Goal: Task Accomplishment & Management: Manage account settings

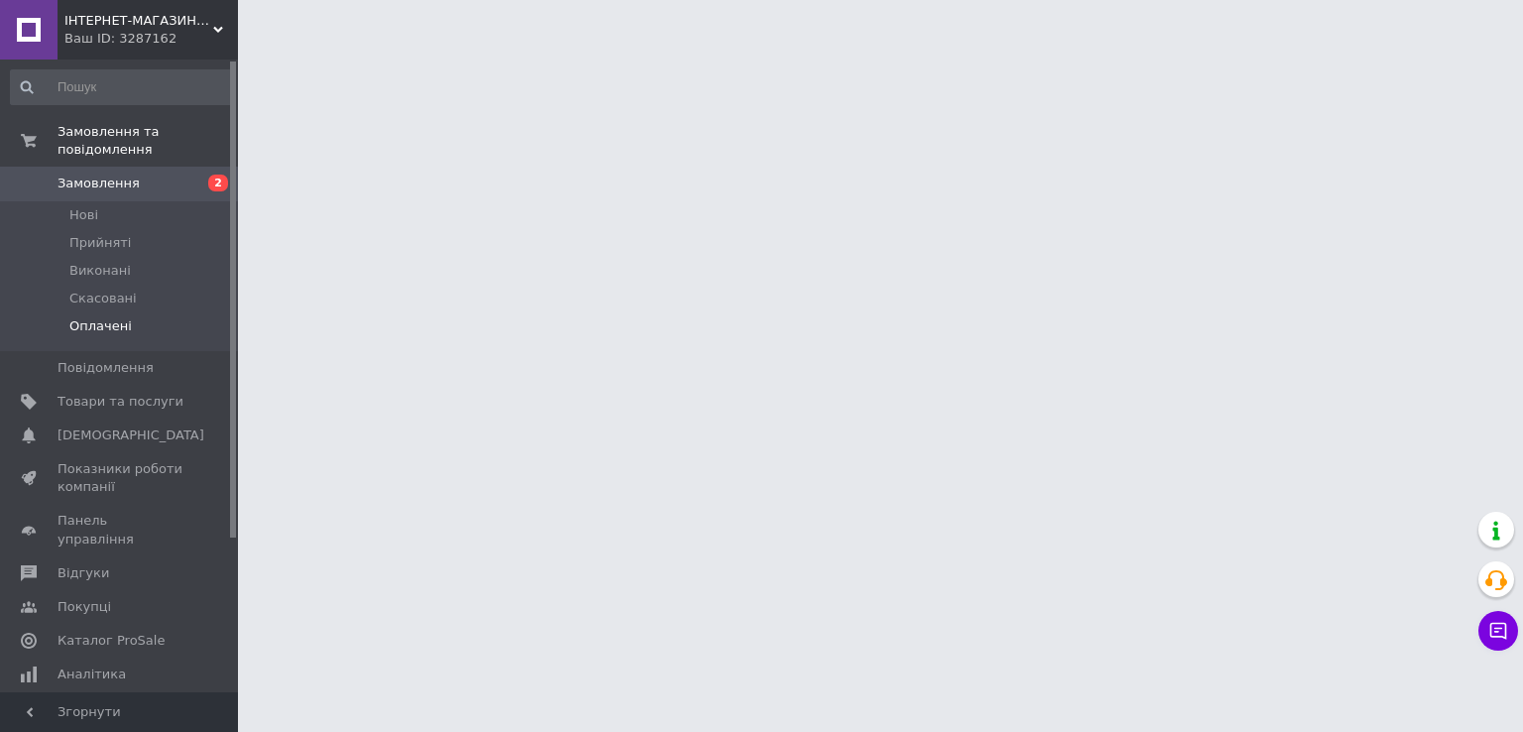
click at [93, 317] on span "Оплачені" at bounding box center [100, 326] width 62 height 18
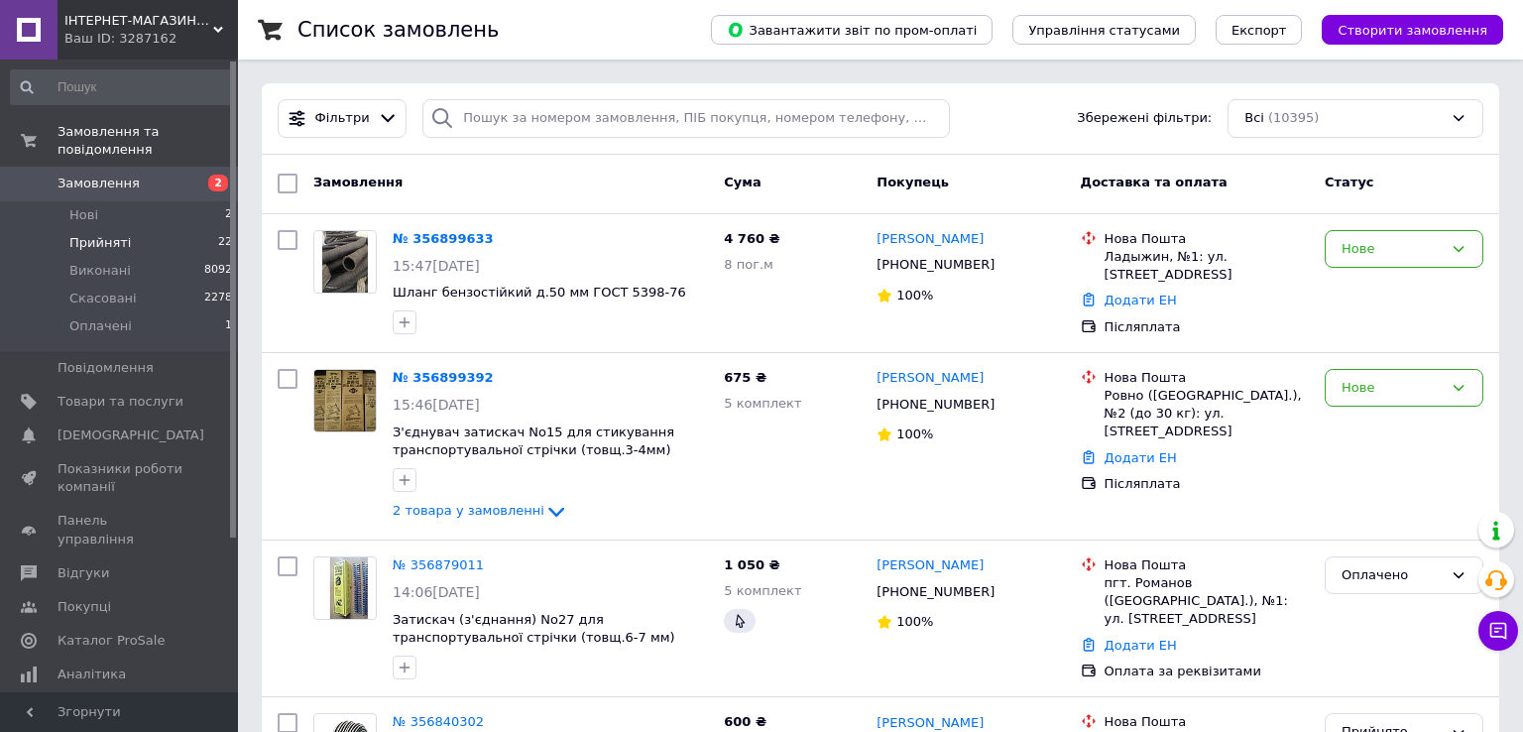
drag, startPoint x: 0, startPoint y: 0, endPoint x: 89, endPoint y: 223, distance: 240.2
click at [89, 234] on span "Прийняті" at bounding box center [99, 243] width 61 height 18
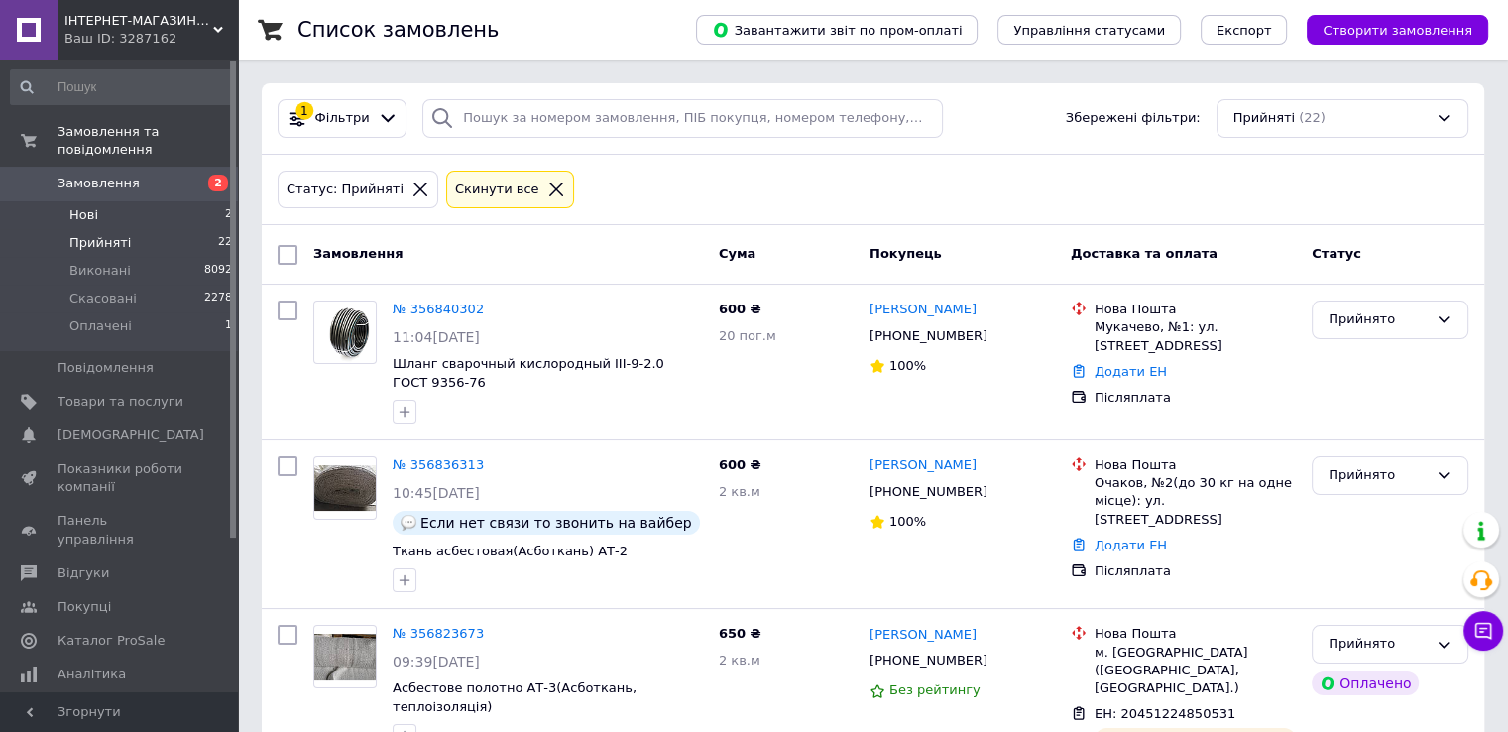
click at [85, 206] on span "Нові" at bounding box center [83, 215] width 29 height 18
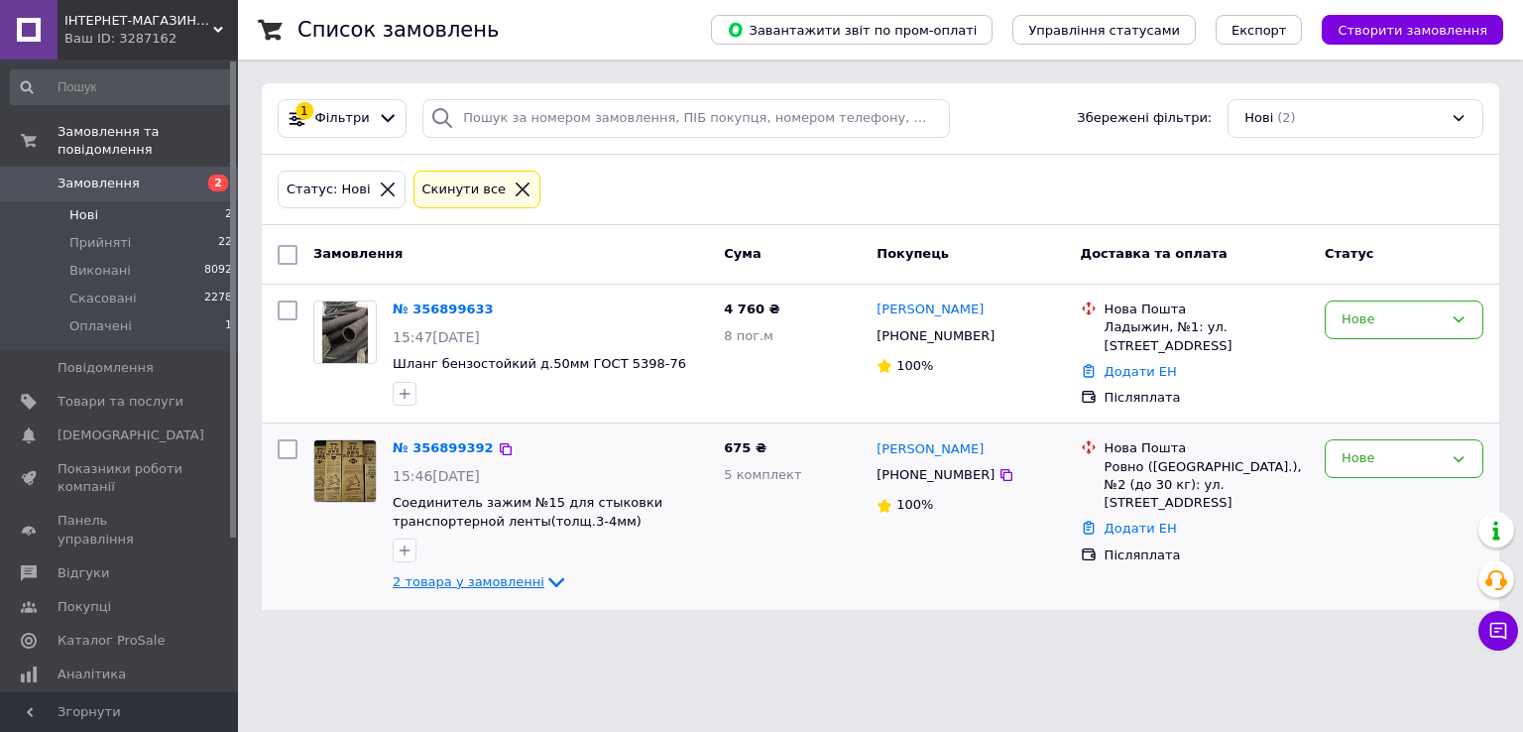
click at [483, 577] on span "2 товара у замовленні" at bounding box center [469, 581] width 152 height 15
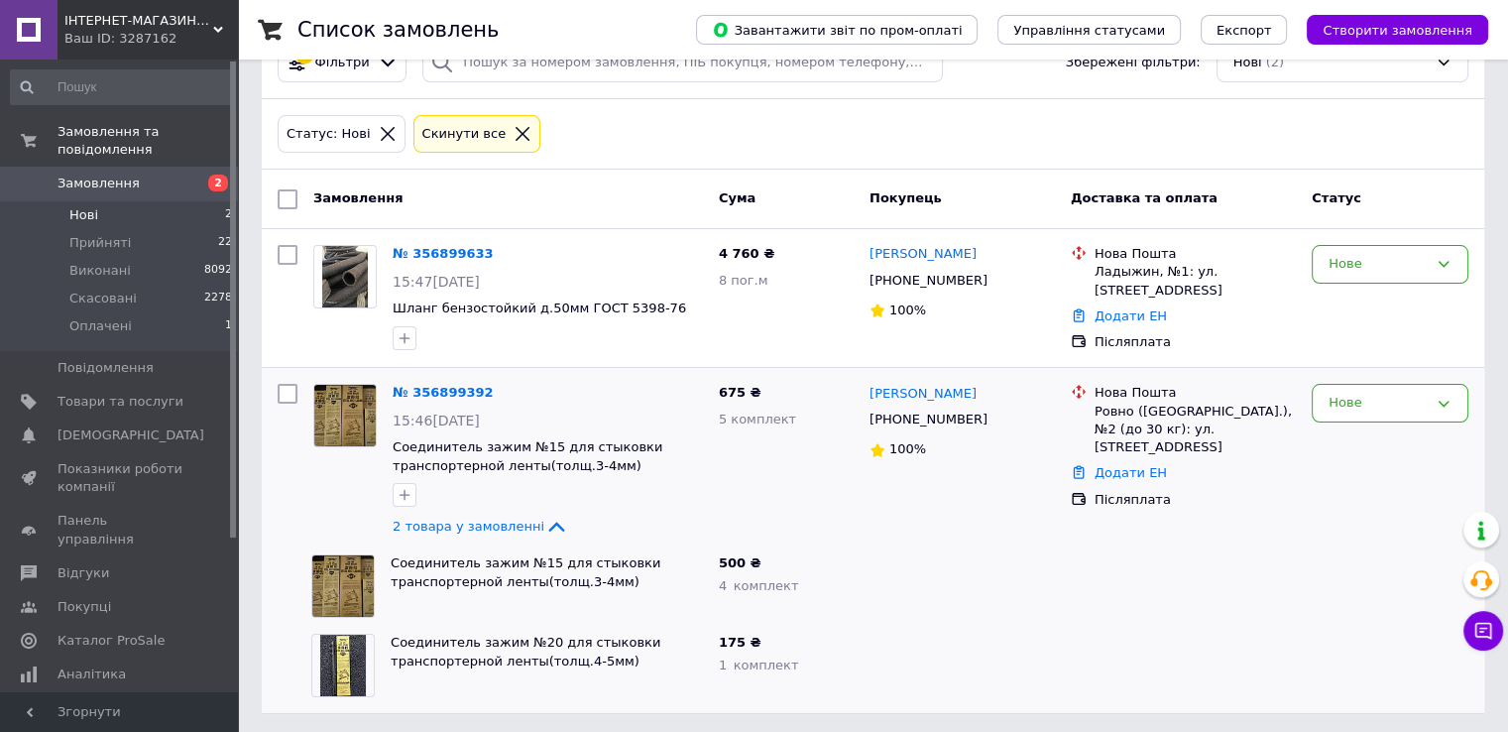
scroll to position [58, 0]
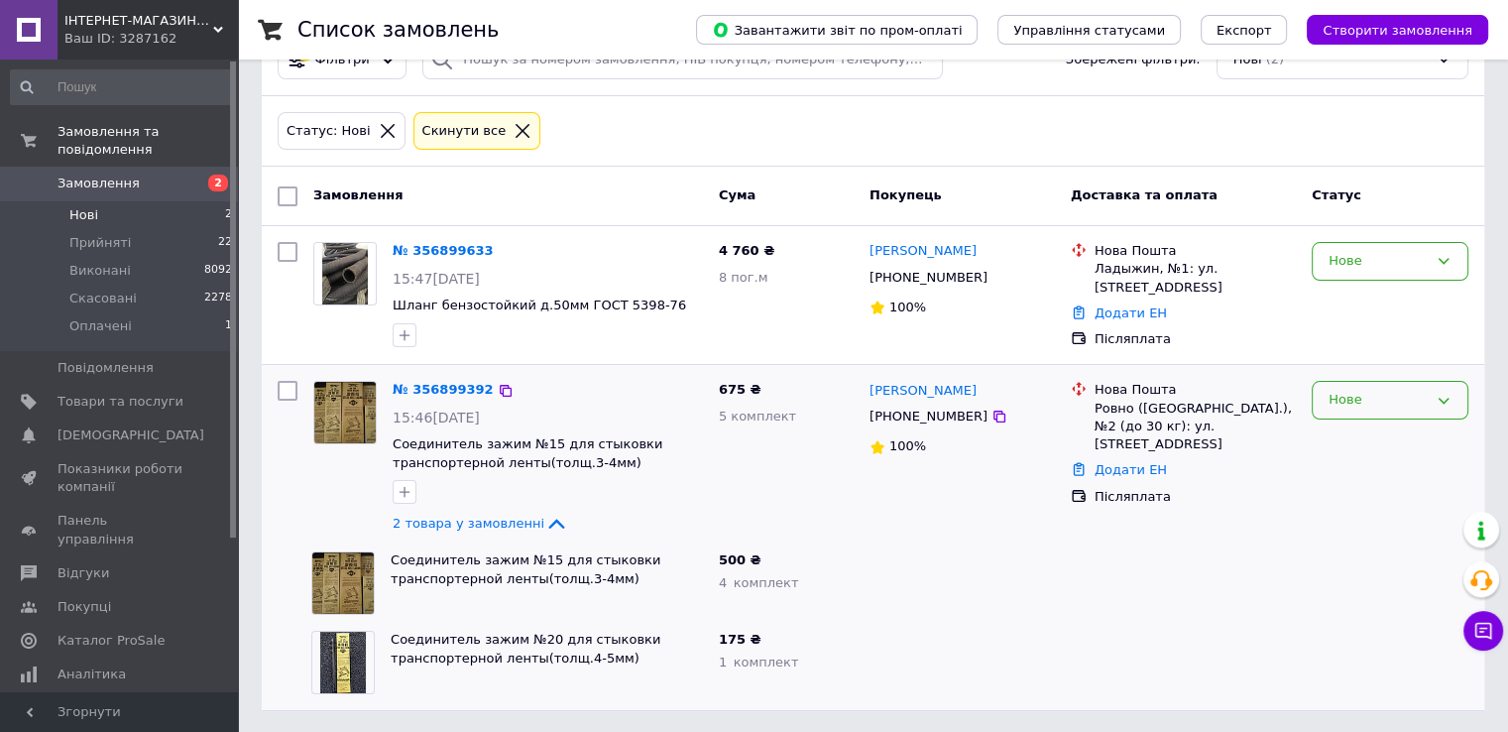
click at [1421, 390] on div "Нове" at bounding box center [1377, 400] width 99 height 21
click at [1368, 437] on li "Прийнято" at bounding box center [1390, 441] width 155 height 37
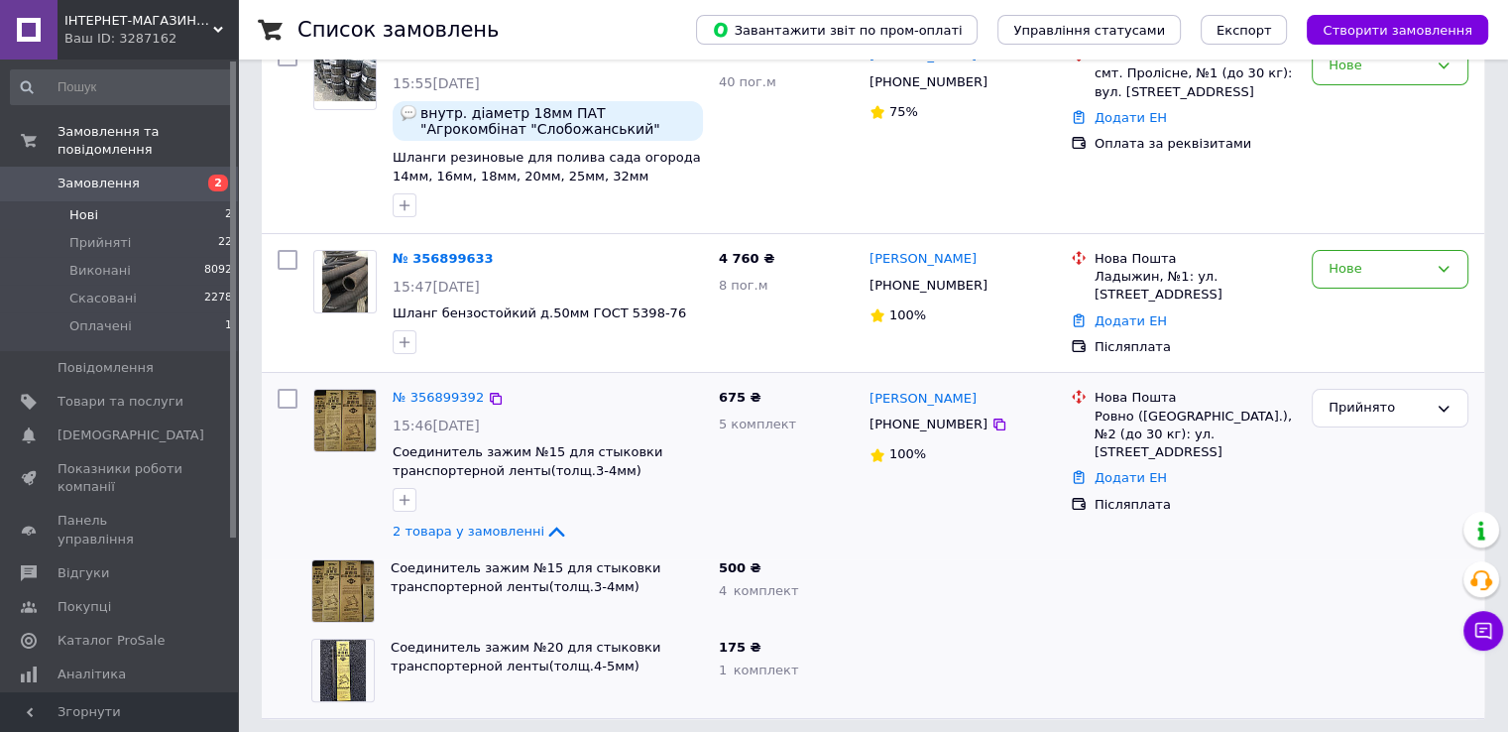
scroll to position [261, 0]
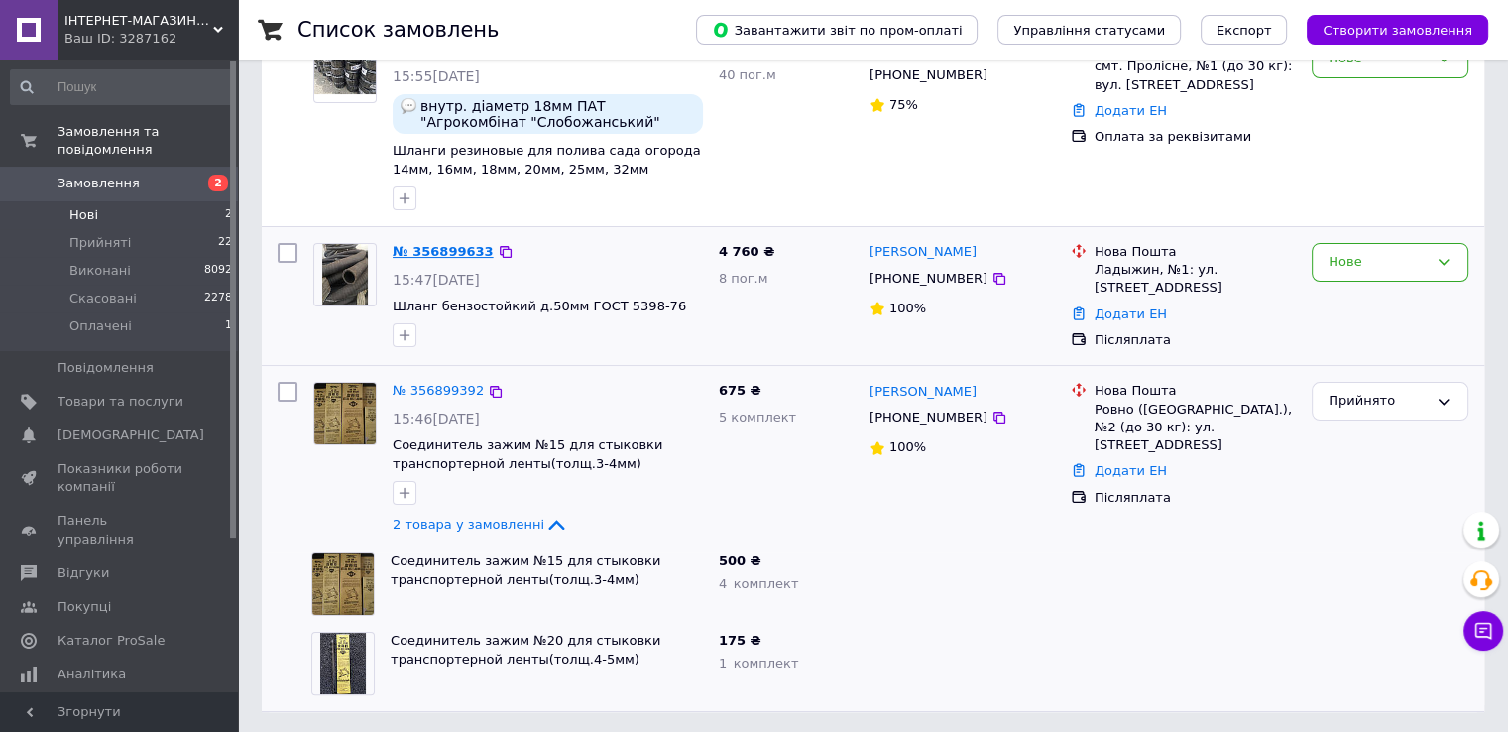
click at [459, 251] on link "№ 356899633" at bounding box center [443, 251] width 101 height 15
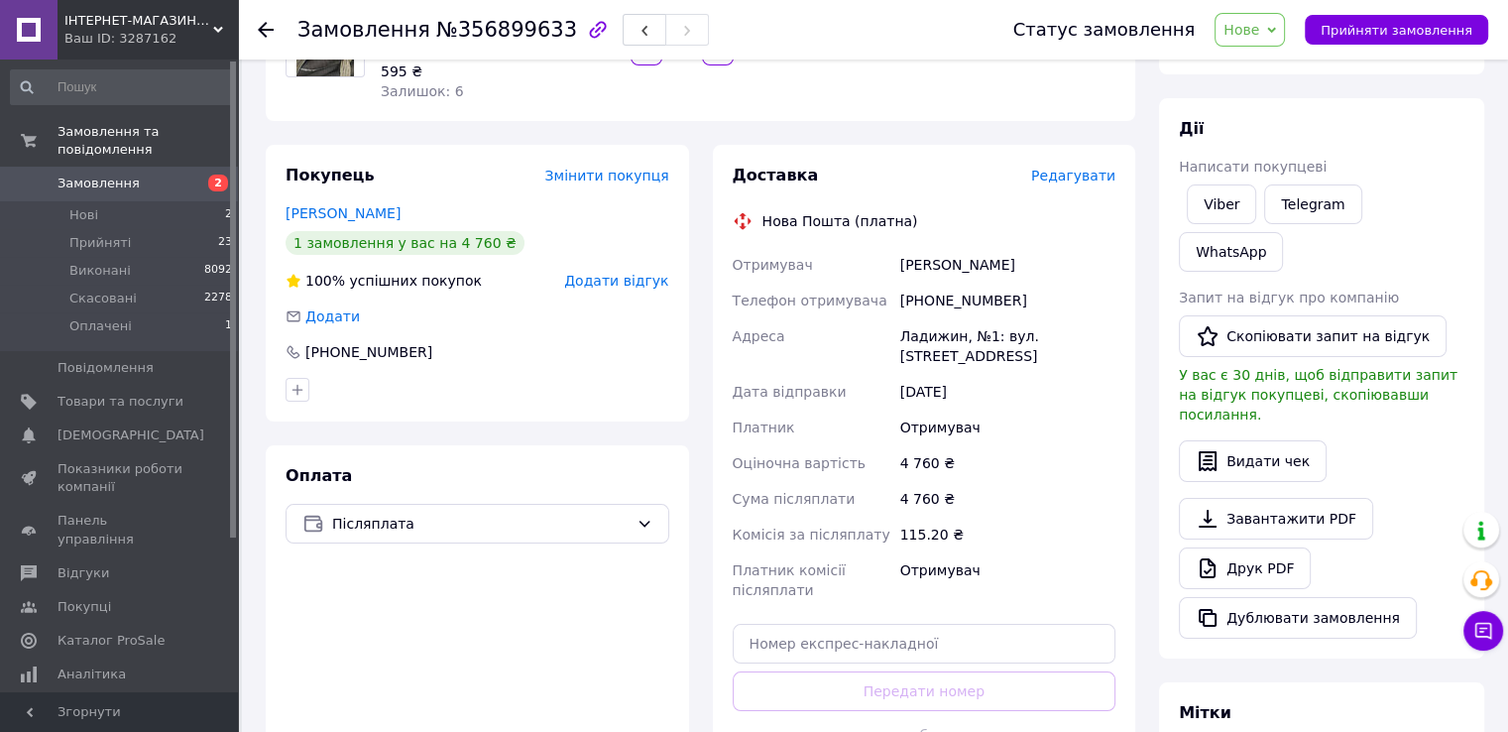
scroll to position [248, 0]
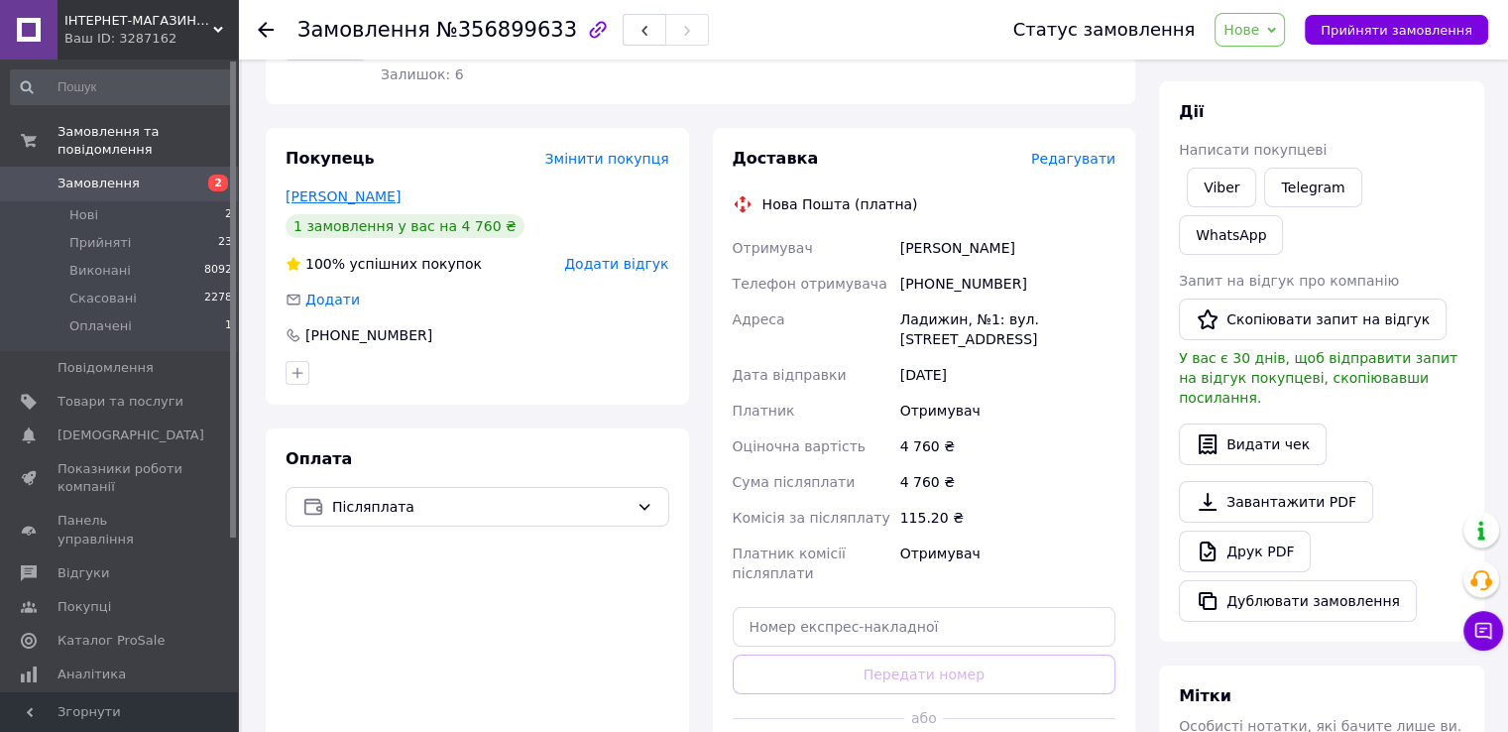
click at [347, 195] on link "Момот Станіслав" at bounding box center [343, 196] width 115 height 16
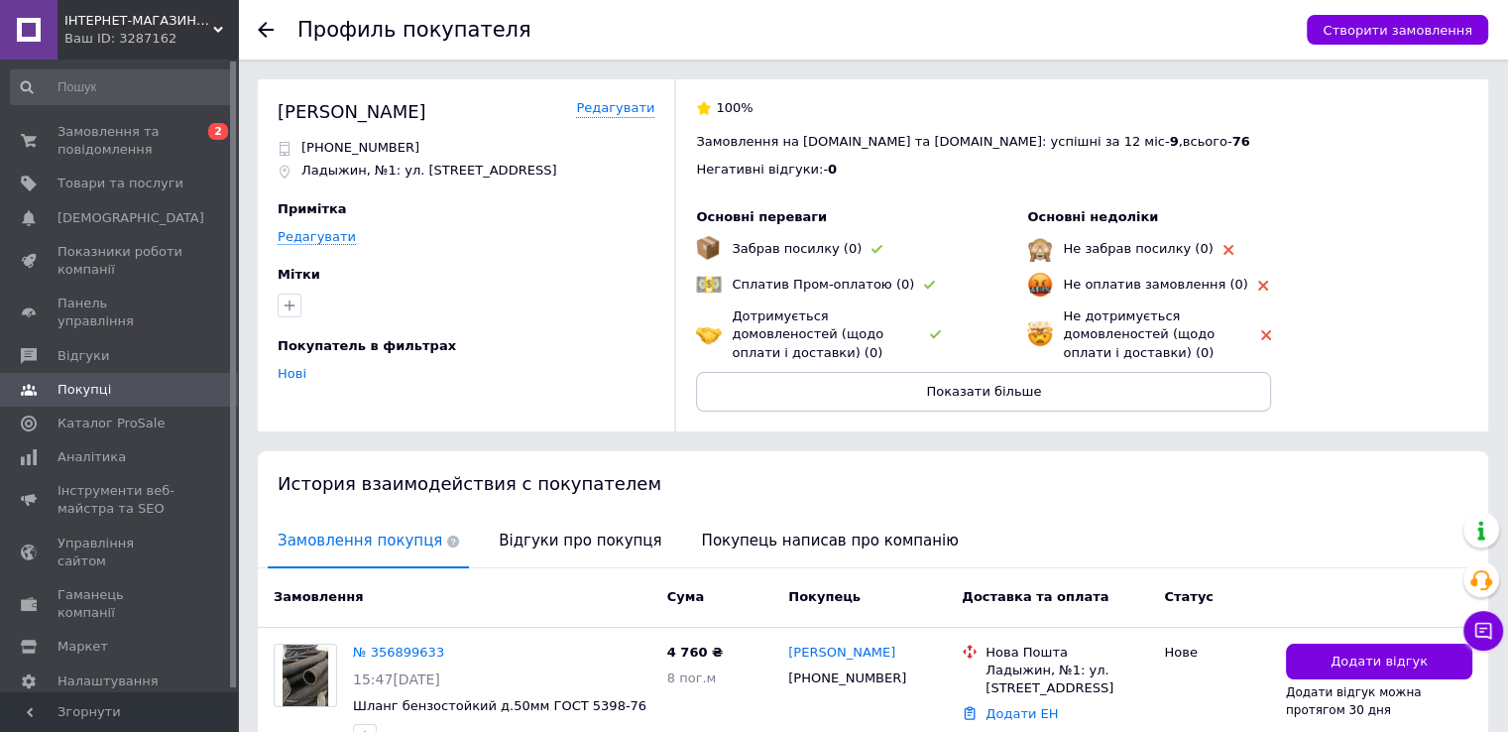
click at [262, 31] on icon at bounding box center [266, 30] width 16 height 16
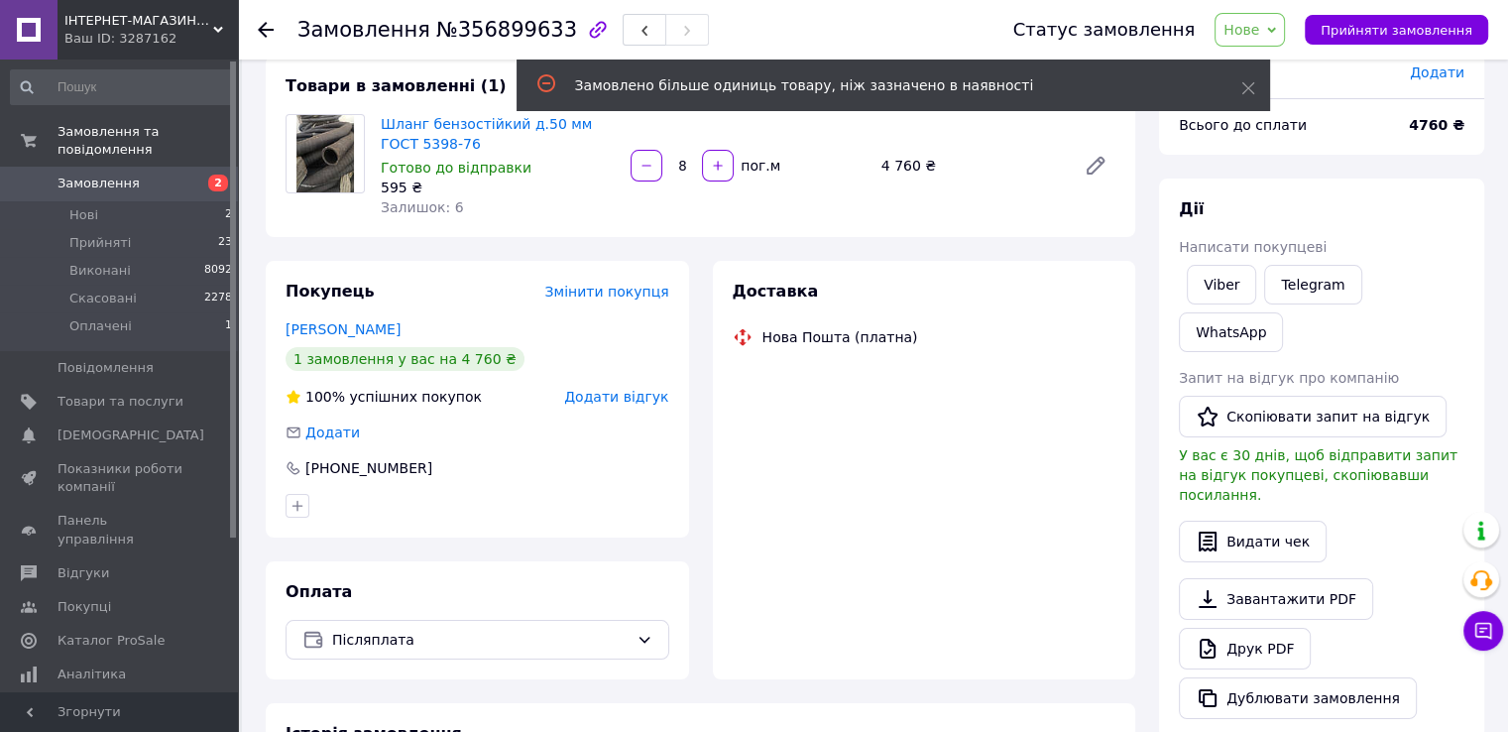
scroll to position [174, 0]
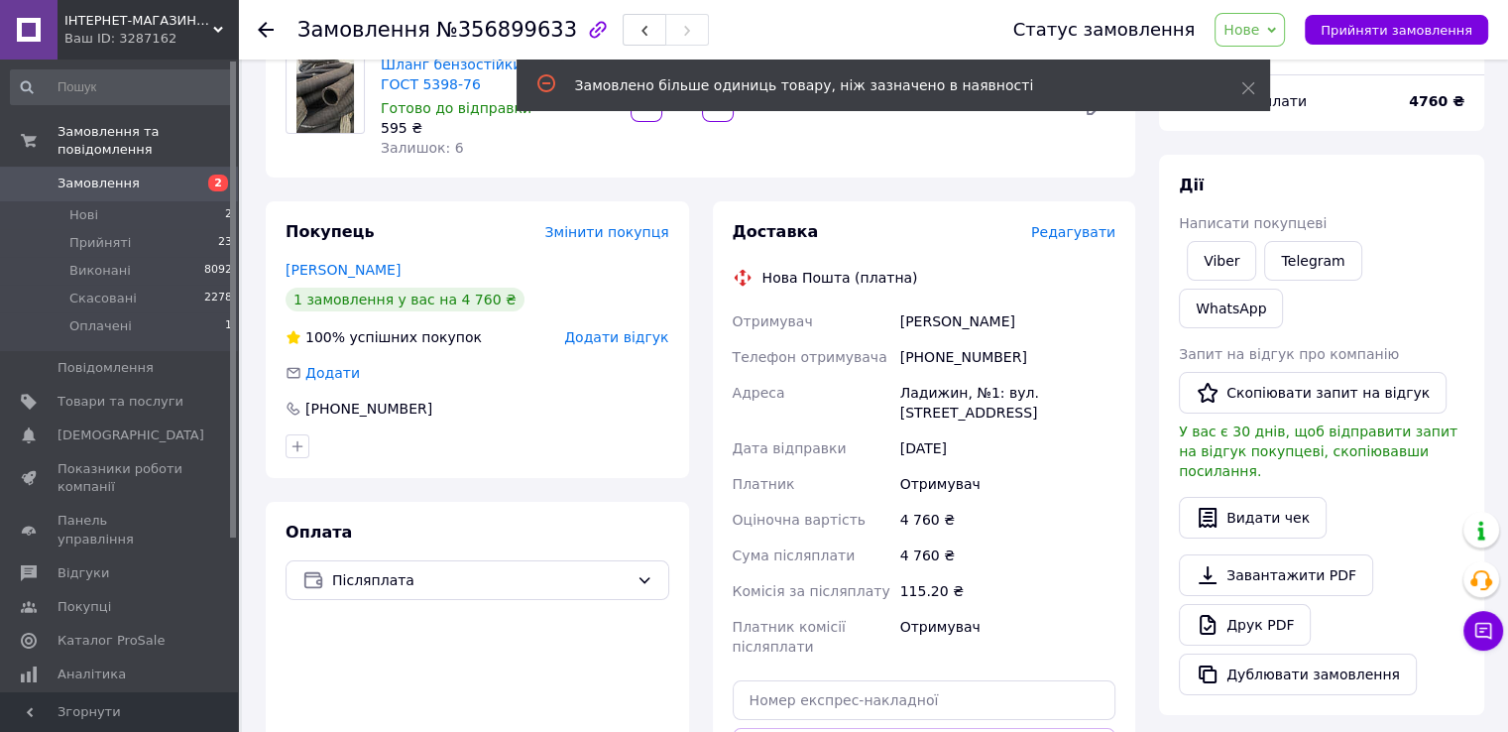
click at [1285, 36] on span "Нове" at bounding box center [1249, 30] width 70 height 34
click at [1286, 72] on li "Прийнято" at bounding box center [1260, 70] width 91 height 30
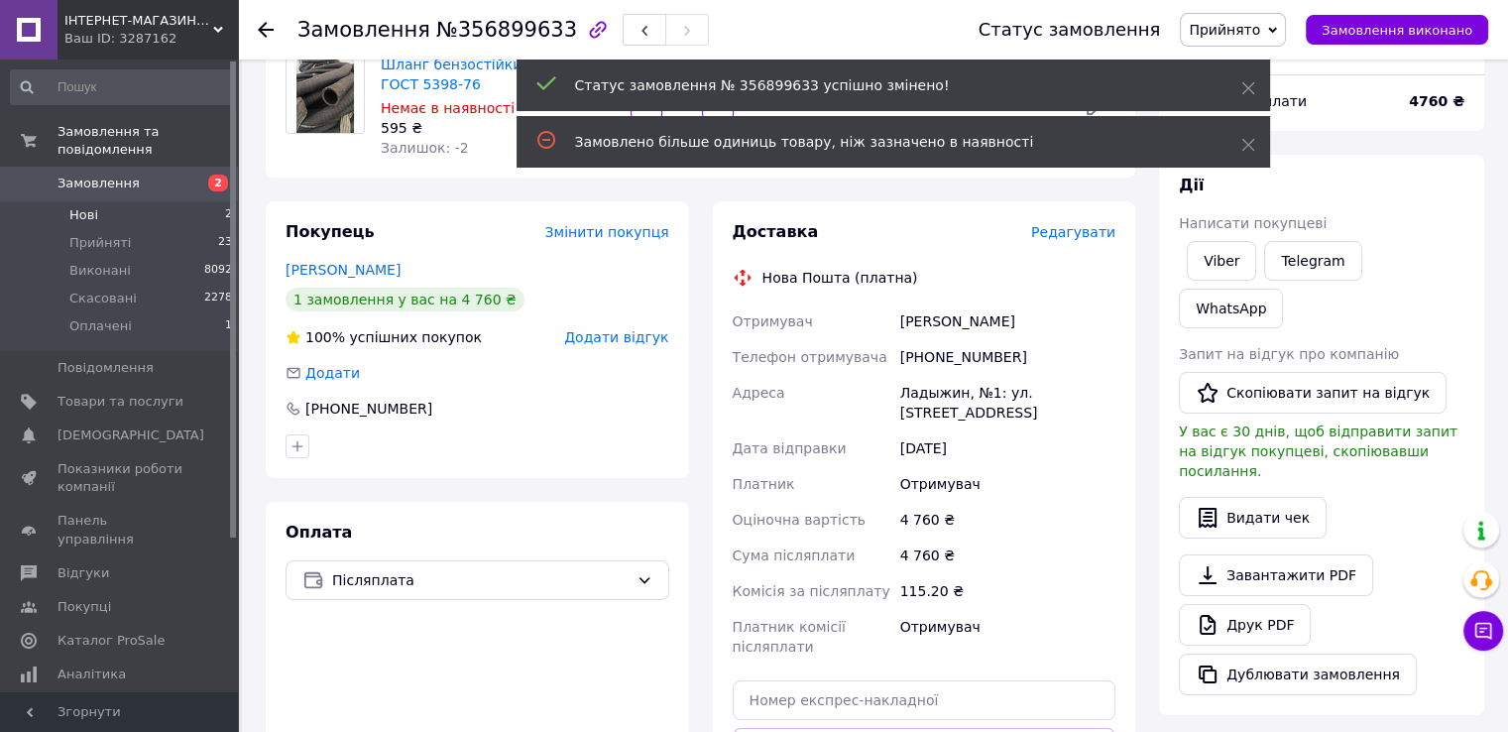
click at [79, 206] on span "Нові" at bounding box center [83, 215] width 29 height 18
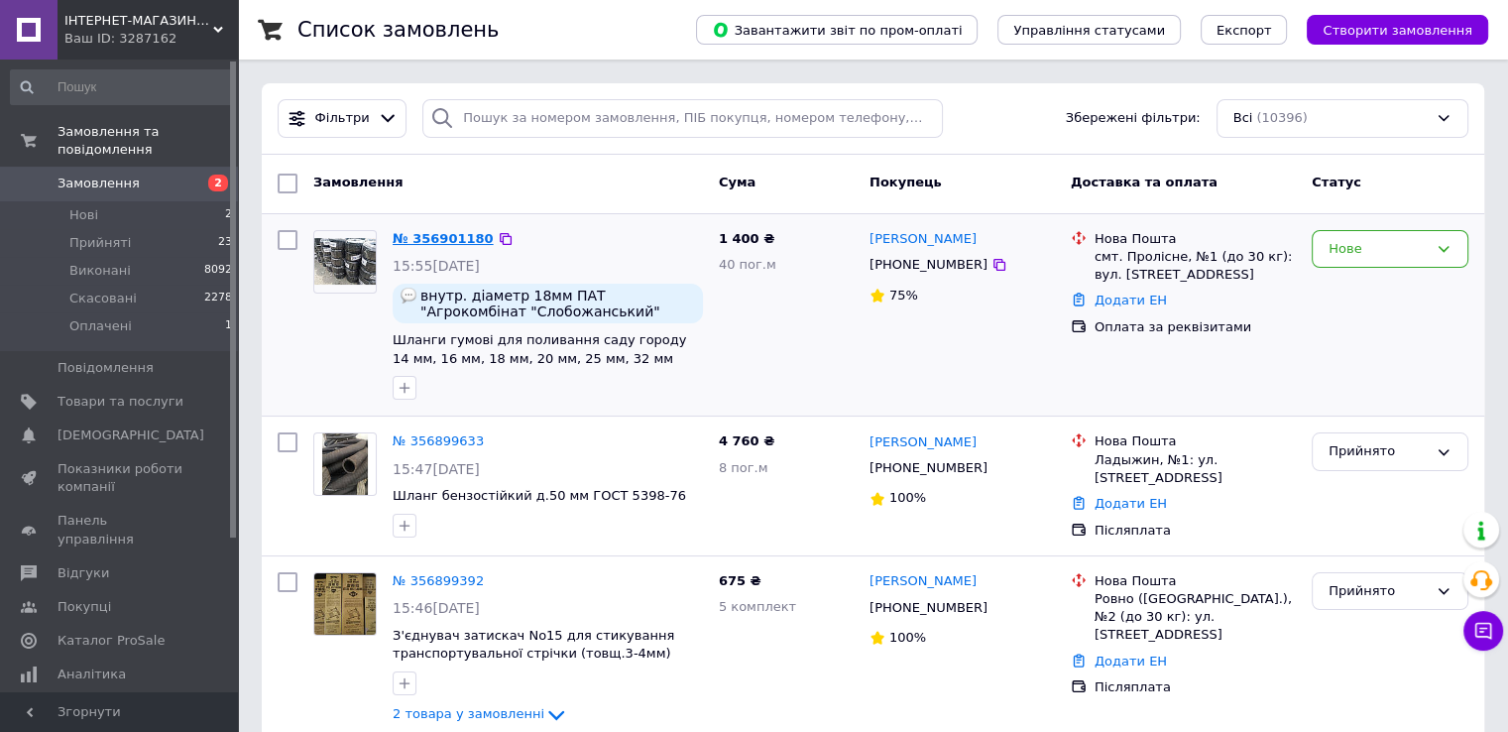
click at [446, 239] on link "№ 356901180" at bounding box center [443, 238] width 101 height 15
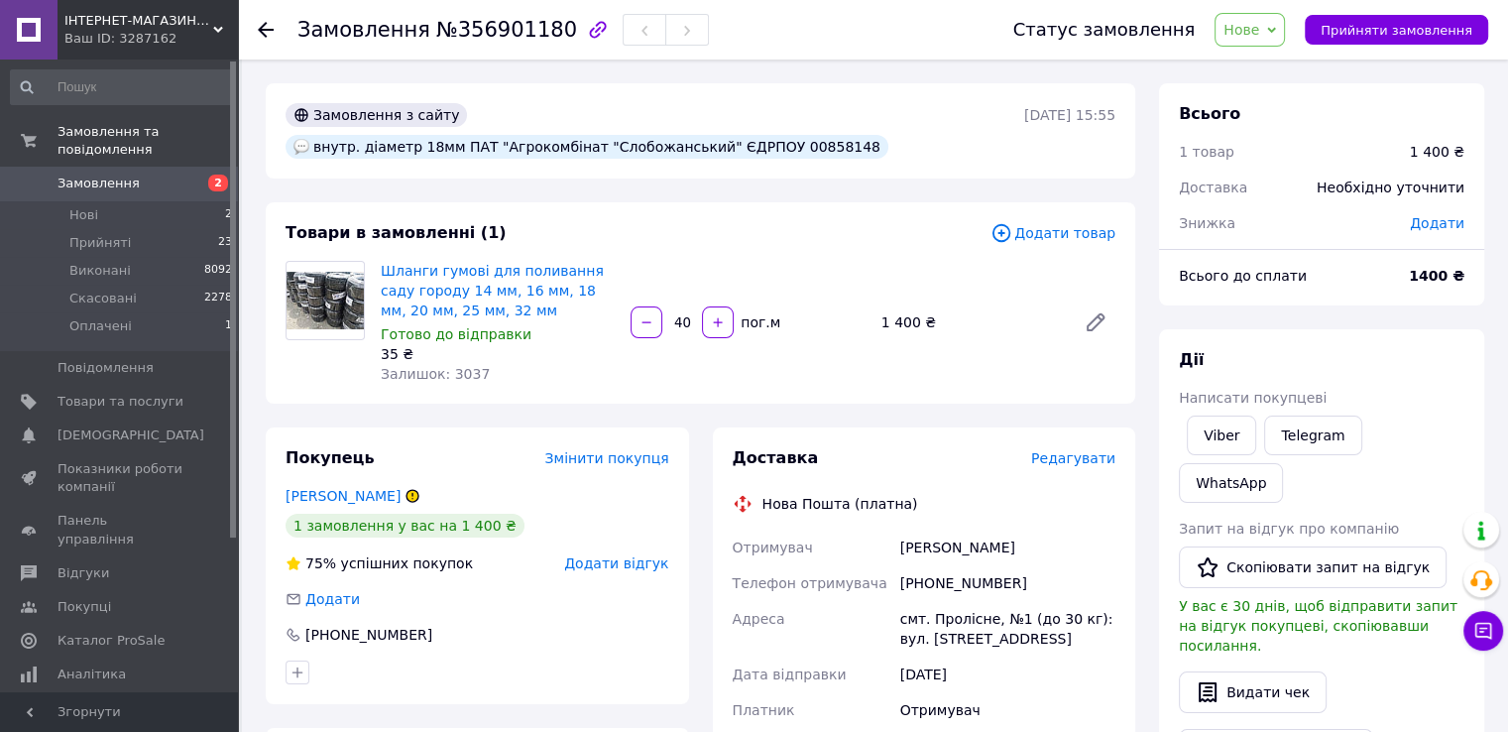
click at [1276, 30] on icon at bounding box center [1271, 30] width 9 height 6
click at [1269, 59] on li "Прийнято" at bounding box center [1260, 70] width 91 height 30
drag, startPoint x: 614, startPoint y: 114, endPoint x: 856, endPoint y: 108, distance: 242.0
click at [856, 135] on div "внутр. діаметр 18мм ПАТ "Агрокомбінат "Слобожанський" ЄДРПОУ 00858148" at bounding box center [587, 147] width 603 height 24
copy div "ПАТ "Агрокомбінат "Слобожанський""
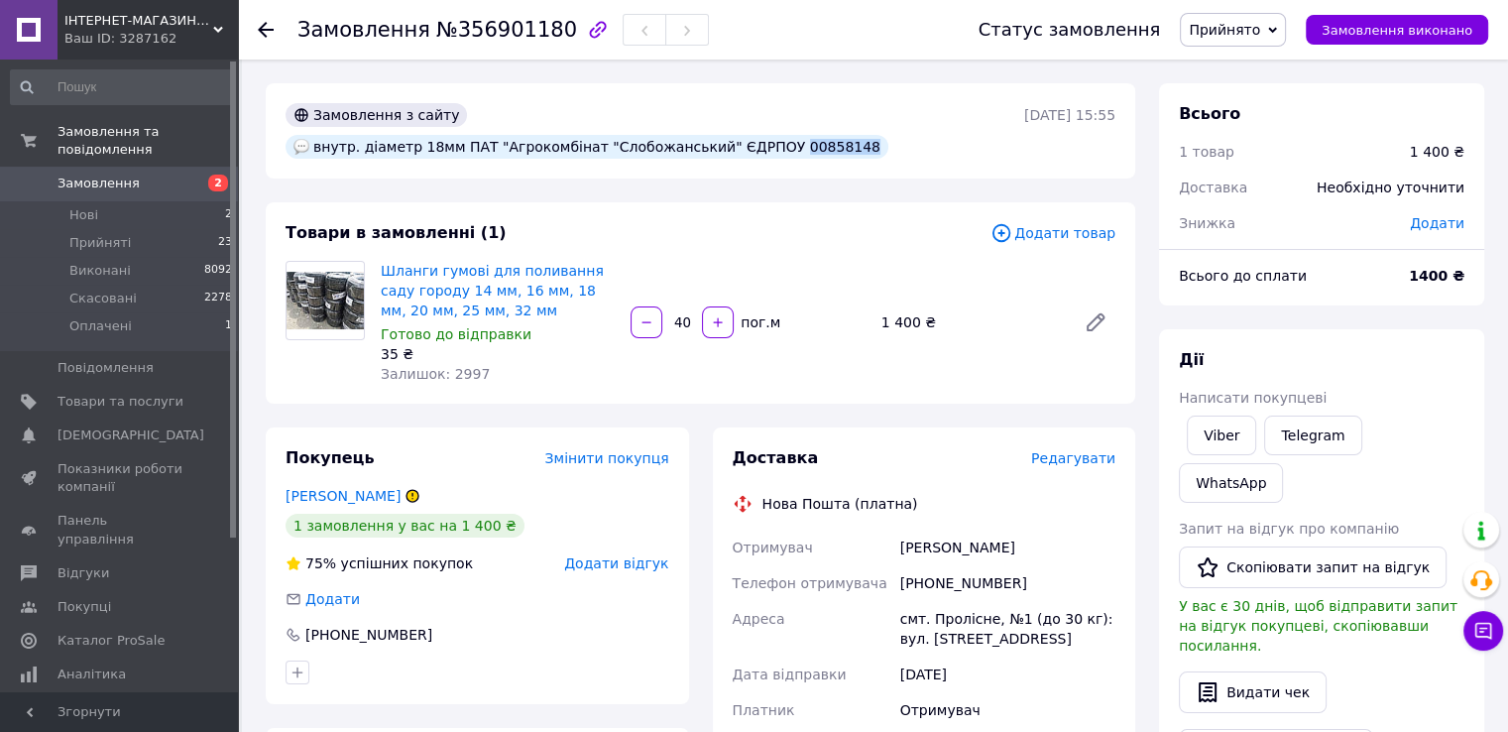
drag, startPoint x: 917, startPoint y: 111, endPoint x: 974, endPoint y: 112, distance: 56.5
click at [888, 135] on div "внутр. діаметр 18мм ПАТ "Агрокомбінат "Слобожанський" ЄДРПОУ 00858148" at bounding box center [587, 147] width 603 height 24
copy div "00858148"
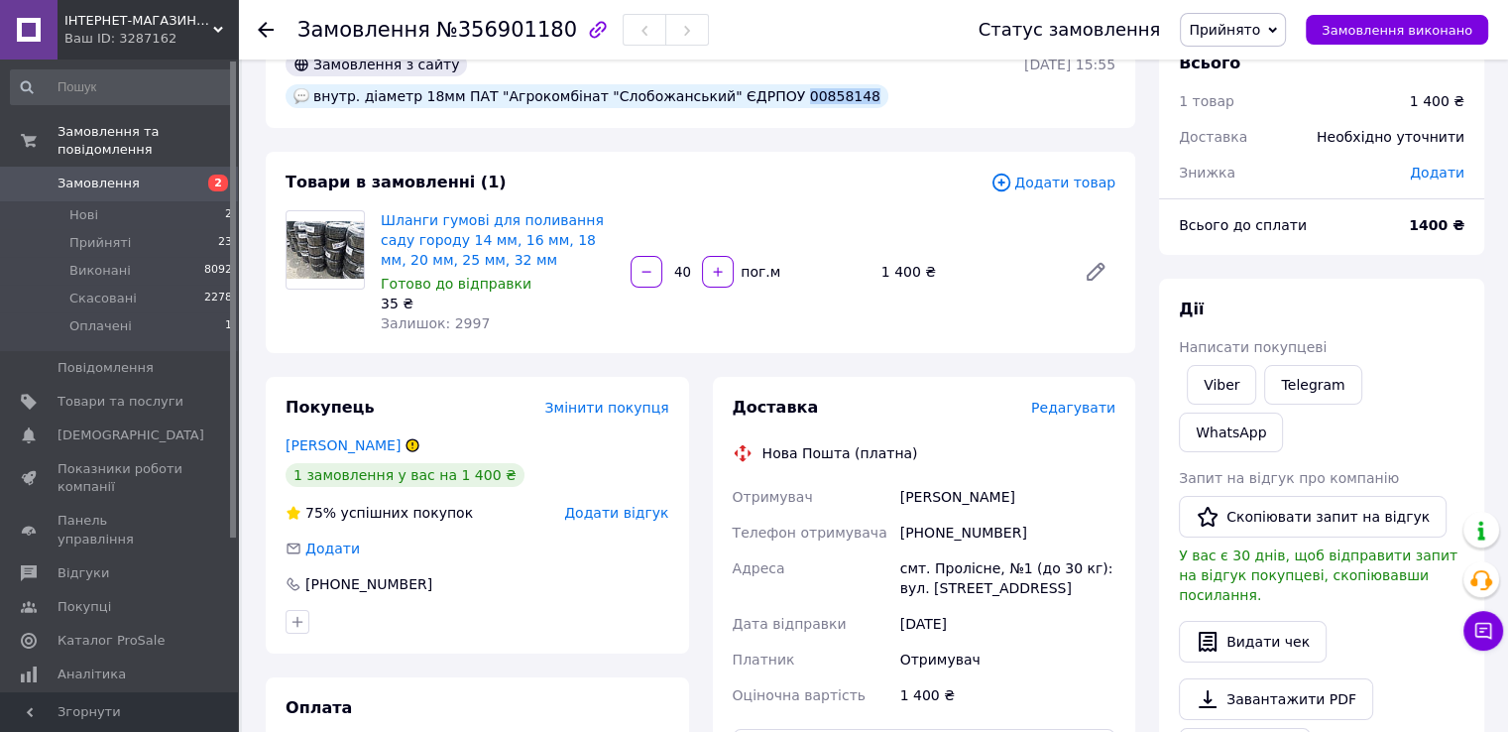
scroll to position [99, 0]
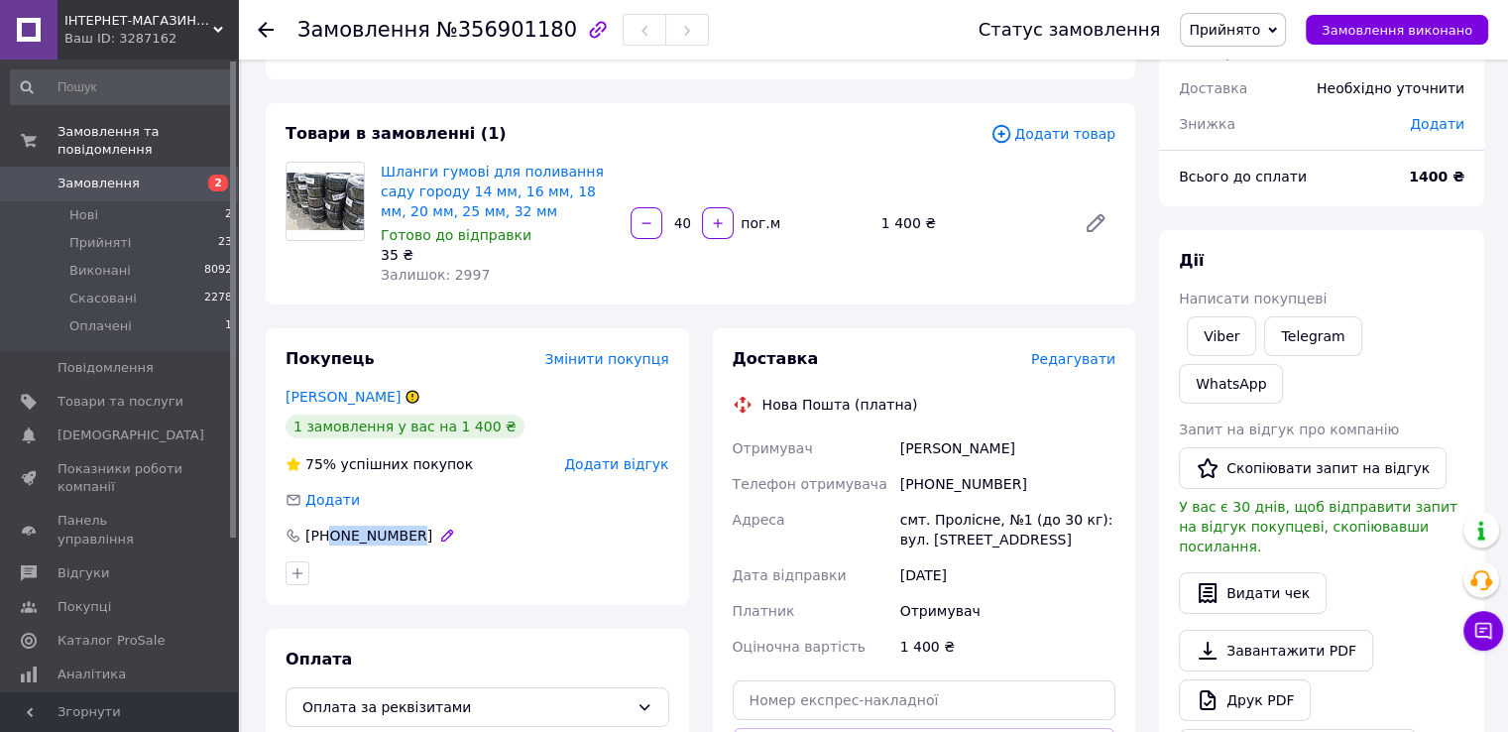
drag, startPoint x: 326, startPoint y: 501, endPoint x: 399, endPoint y: 505, distance: 72.5
click at [403, 525] on div "[PHONE_NUMBER]" at bounding box center [368, 535] width 131 height 20
copy div "0673417533"
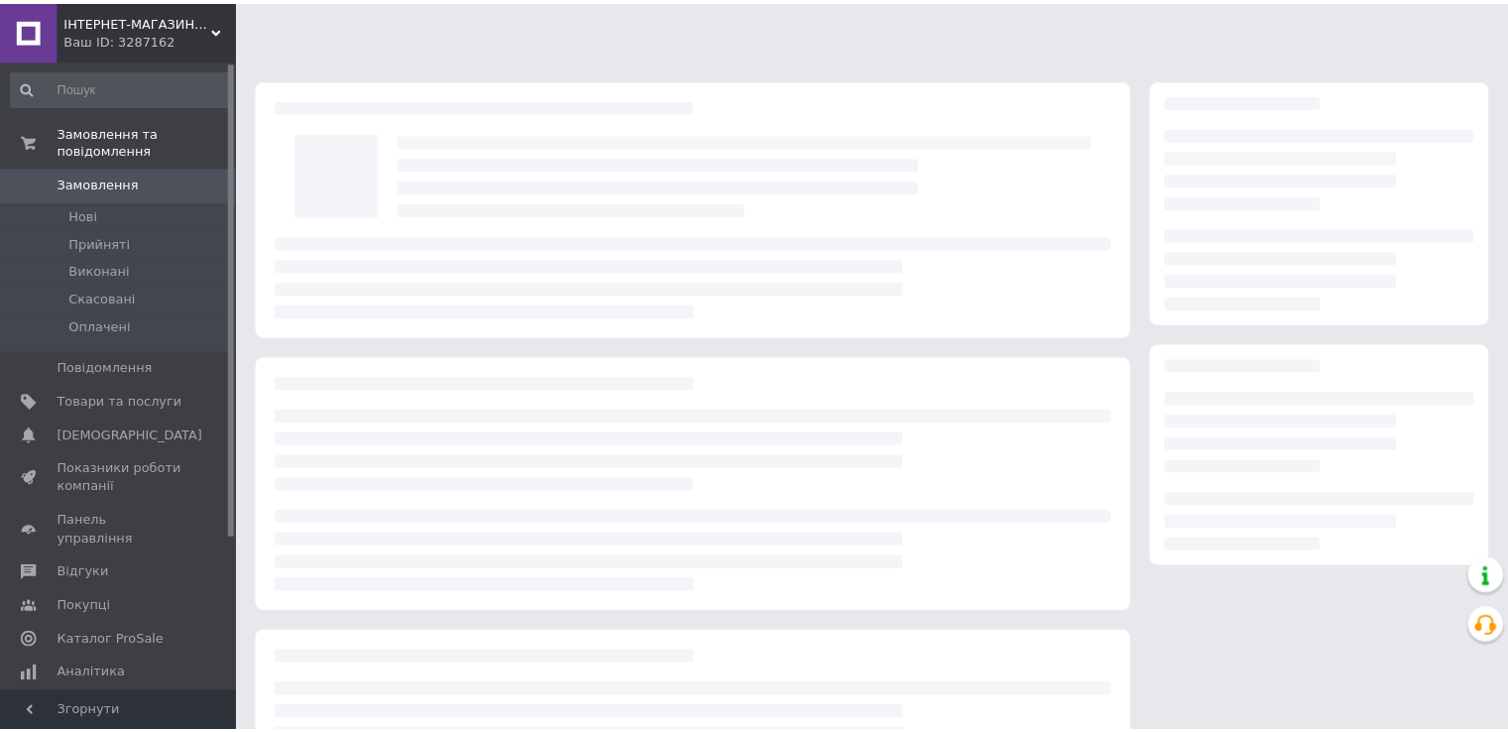
scroll to position [99, 0]
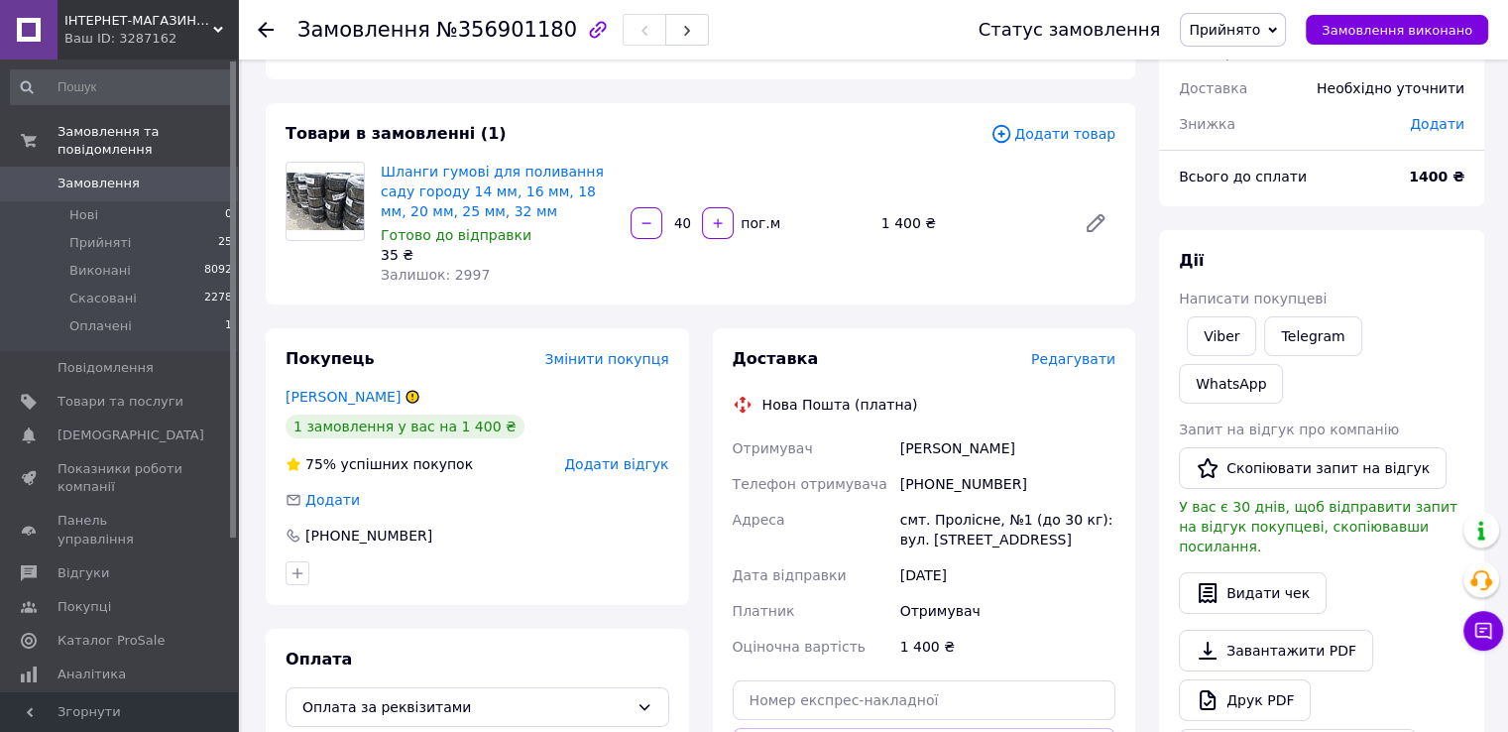
click at [269, 25] on icon at bounding box center [266, 30] width 16 height 16
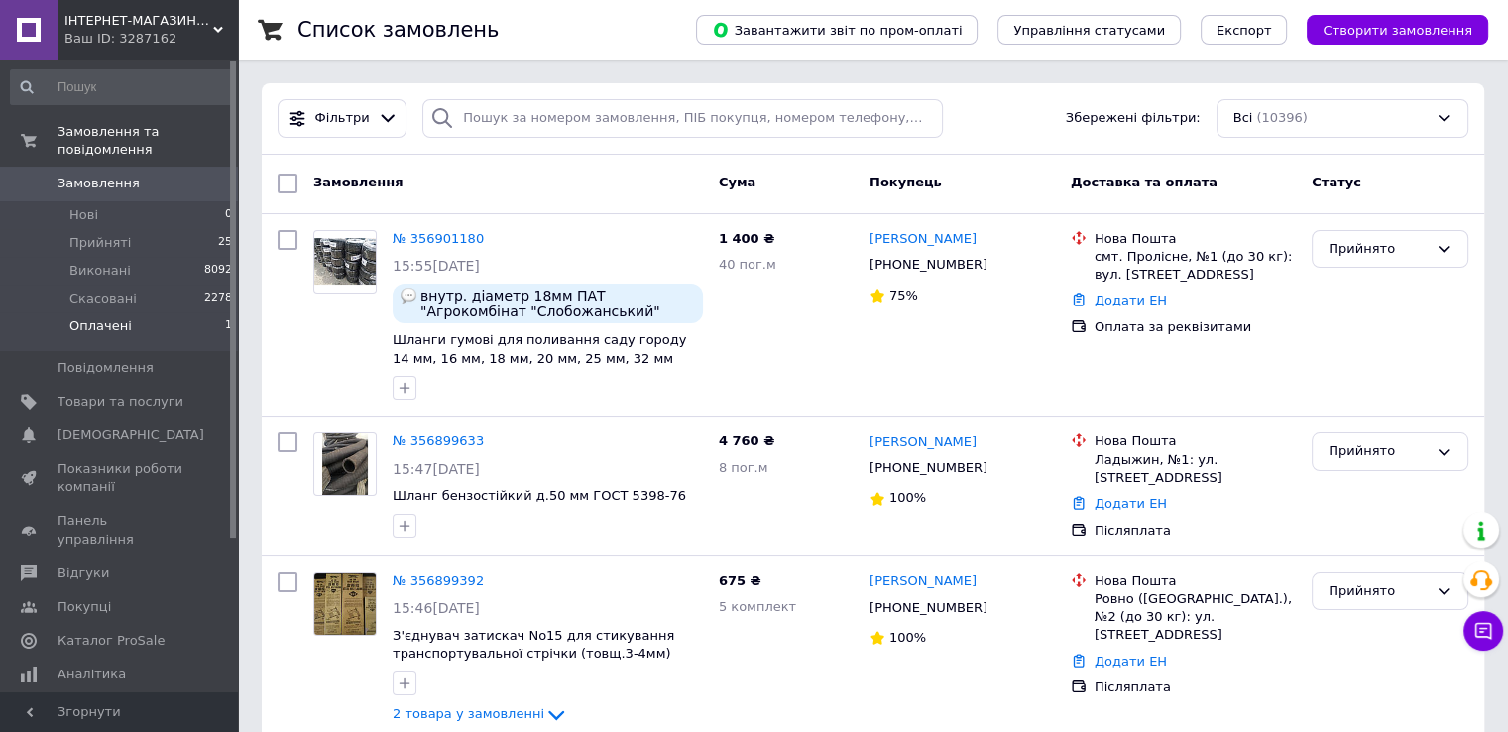
click at [109, 317] on span "Оплачені" at bounding box center [100, 326] width 62 height 18
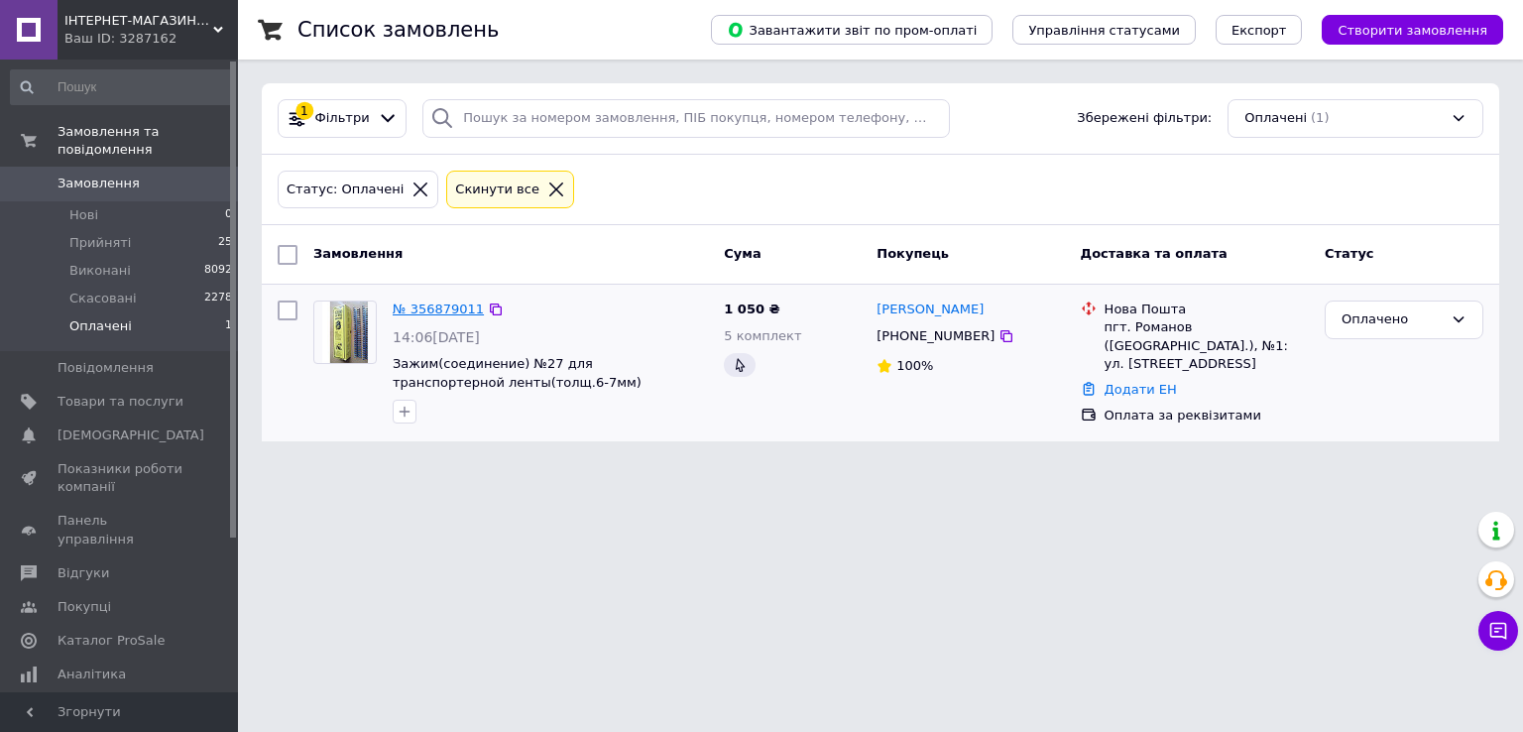
click at [422, 306] on link "№ 356879011" at bounding box center [438, 308] width 91 height 15
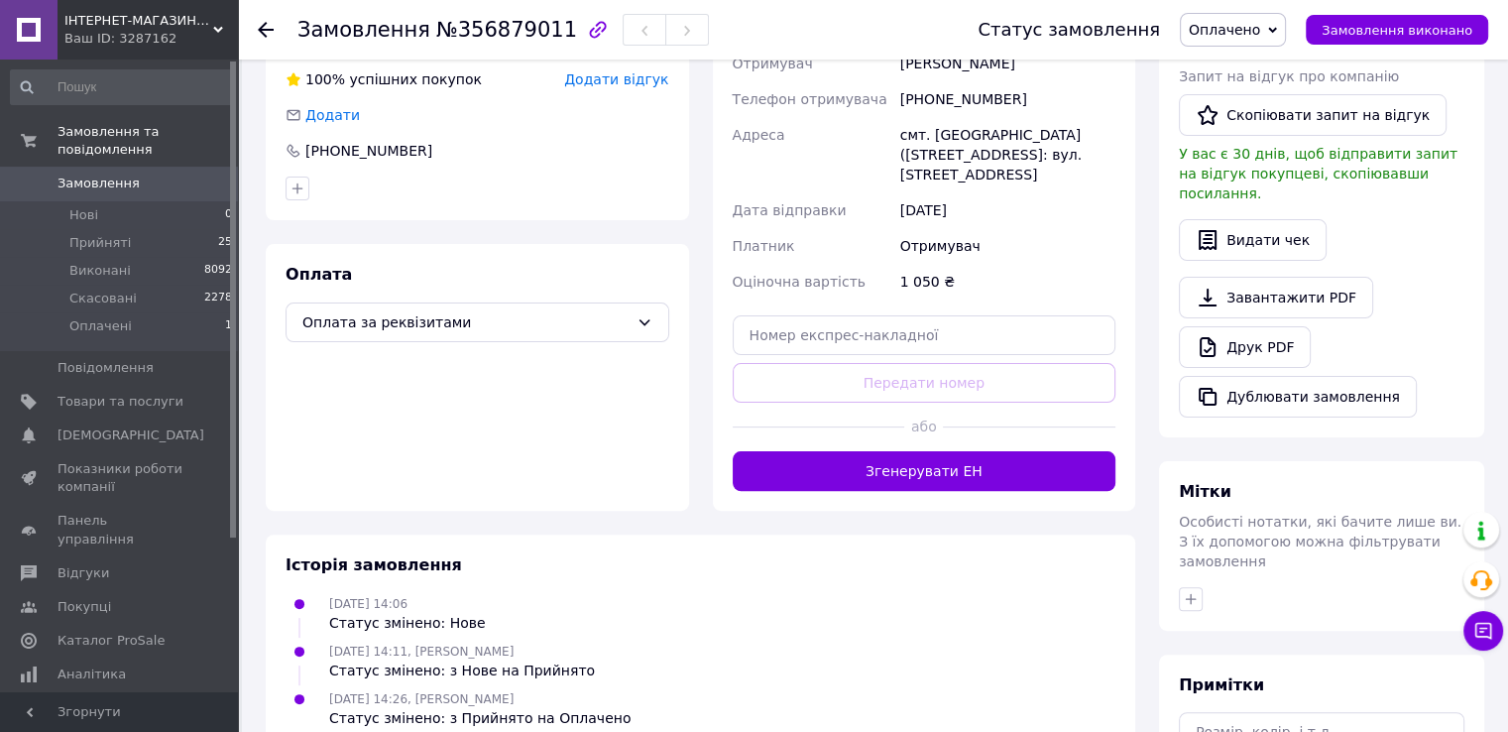
scroll to position [467, 0]
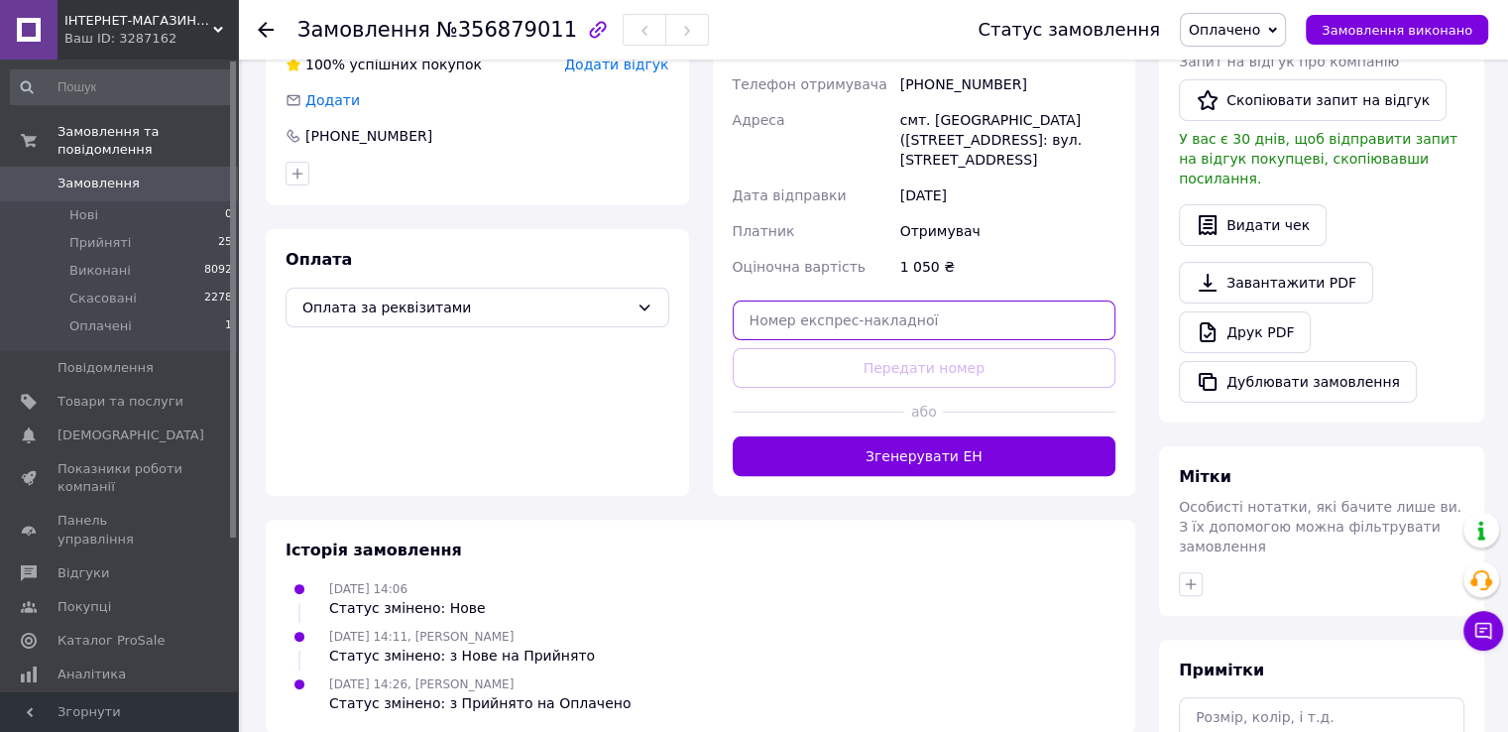
click at [868, 300] on input "text" at bounding box center [925, 320] width 384 height 40
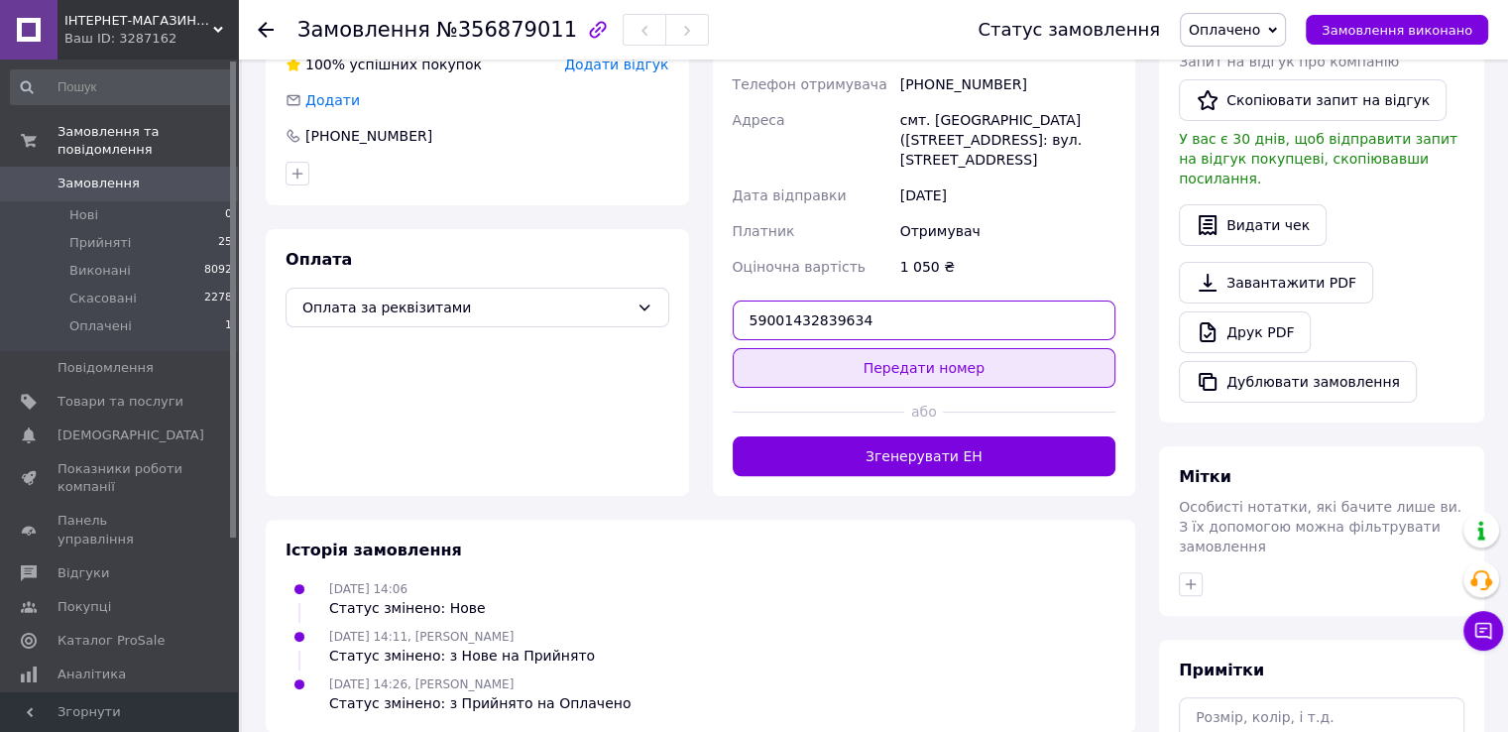
type input "59001432839634"
click at [878, 348] on button "Передати номер" at bounding box center [925, 368] width 384 height 40
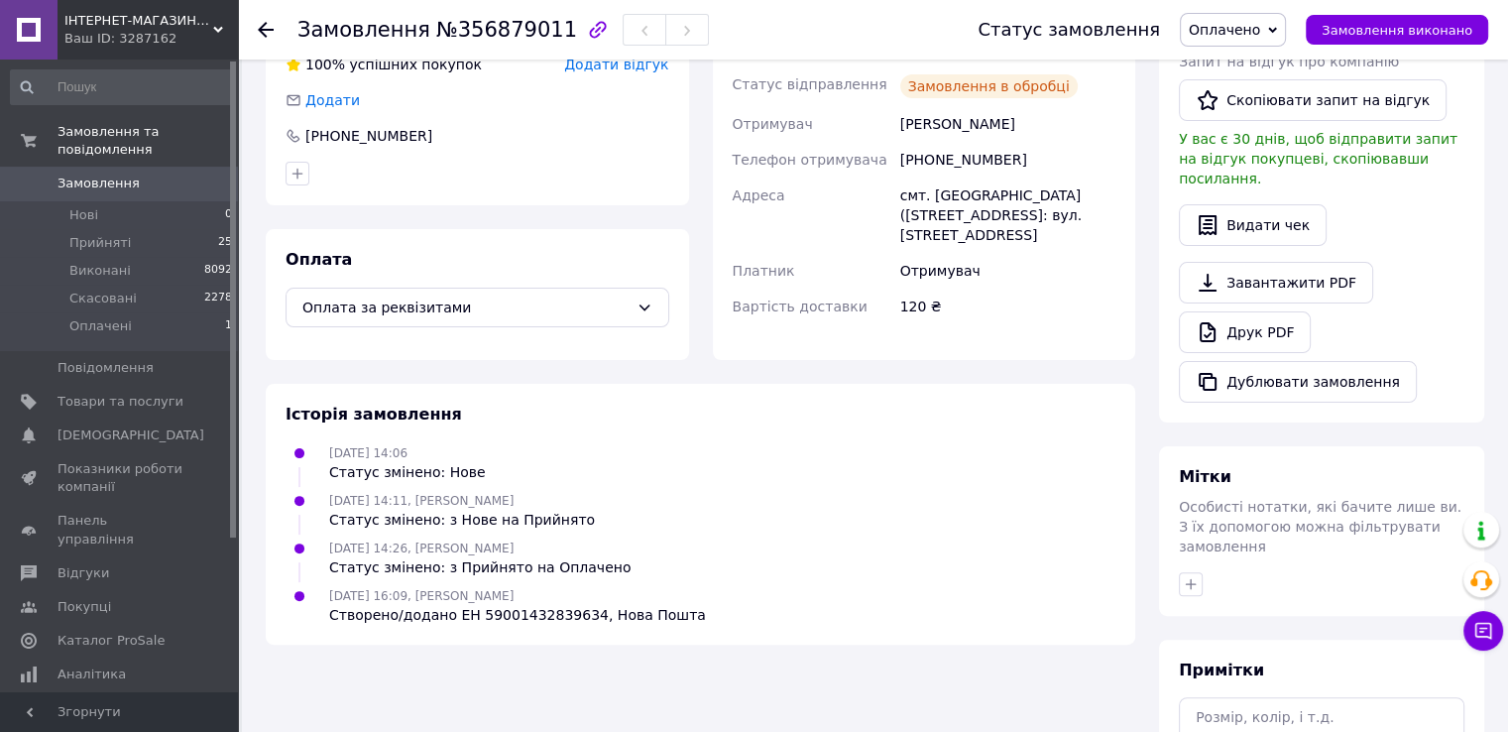
click at [263, 32] on use at bounding box center [266, 30] width 16 height 16
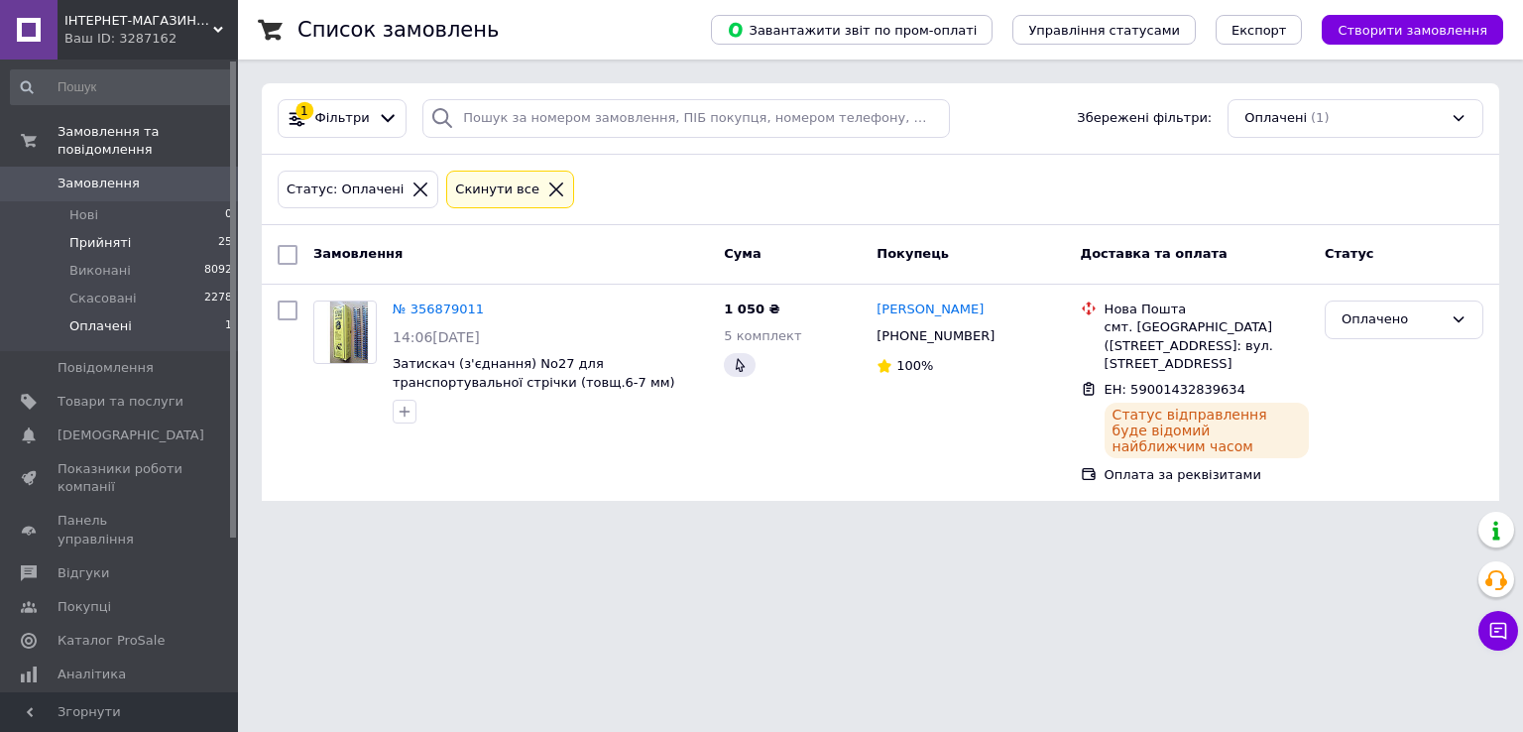
click at [113, 234] on span "Прийняті" at bounding box center [99, 243] width 61 height 18
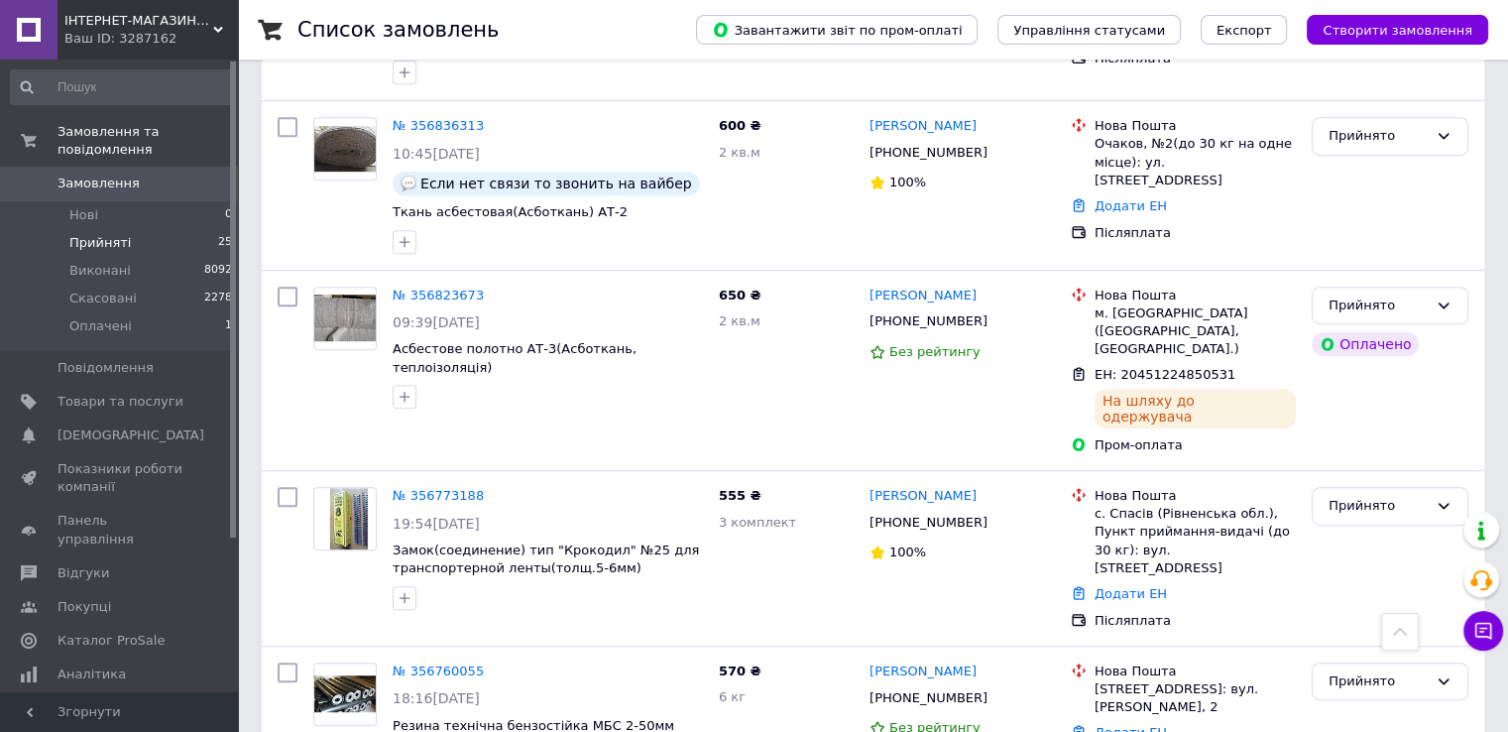
scroll to position [878, 0]
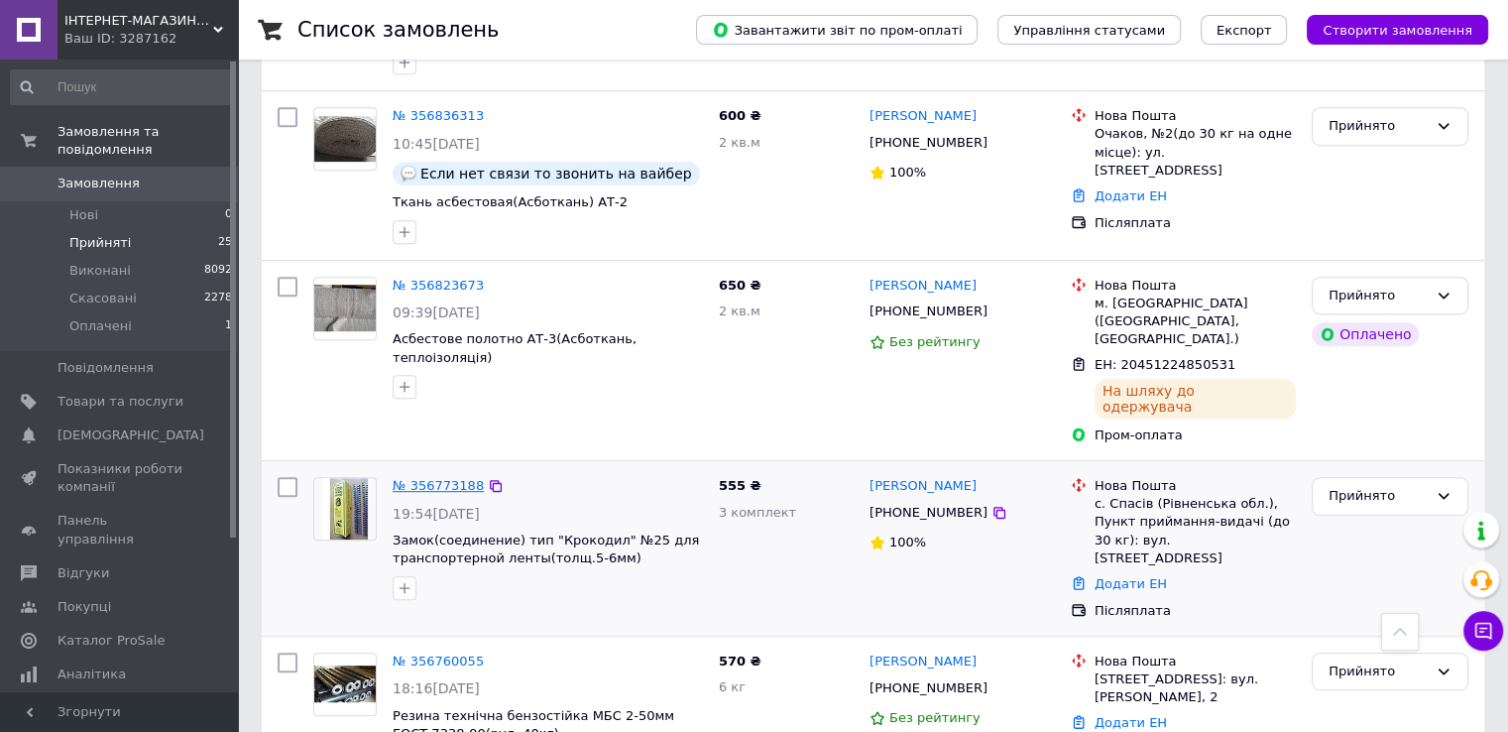
click at [433, 478] on link "№ 356773188" at bounding box center [438, 485] width 91 height 15
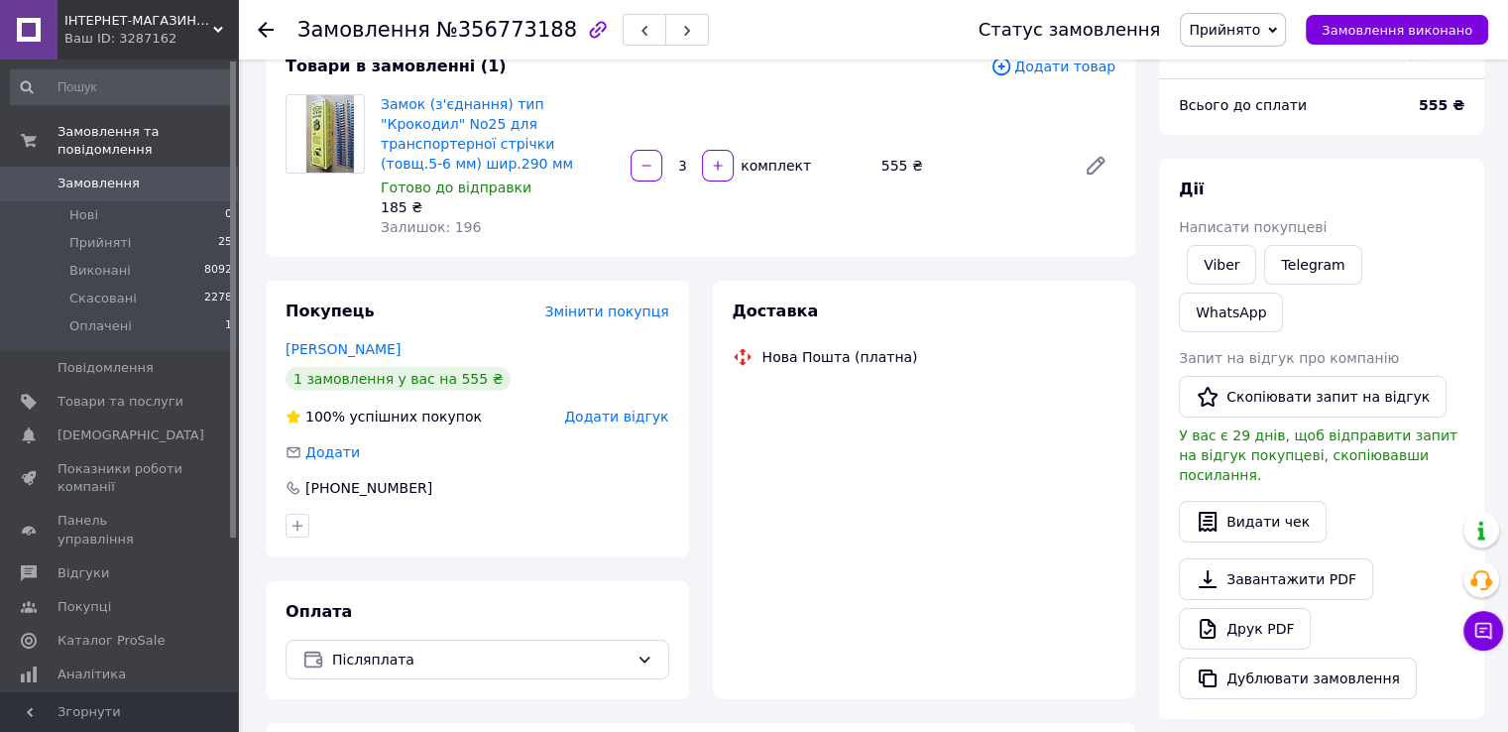
scroll to position [571, 0]
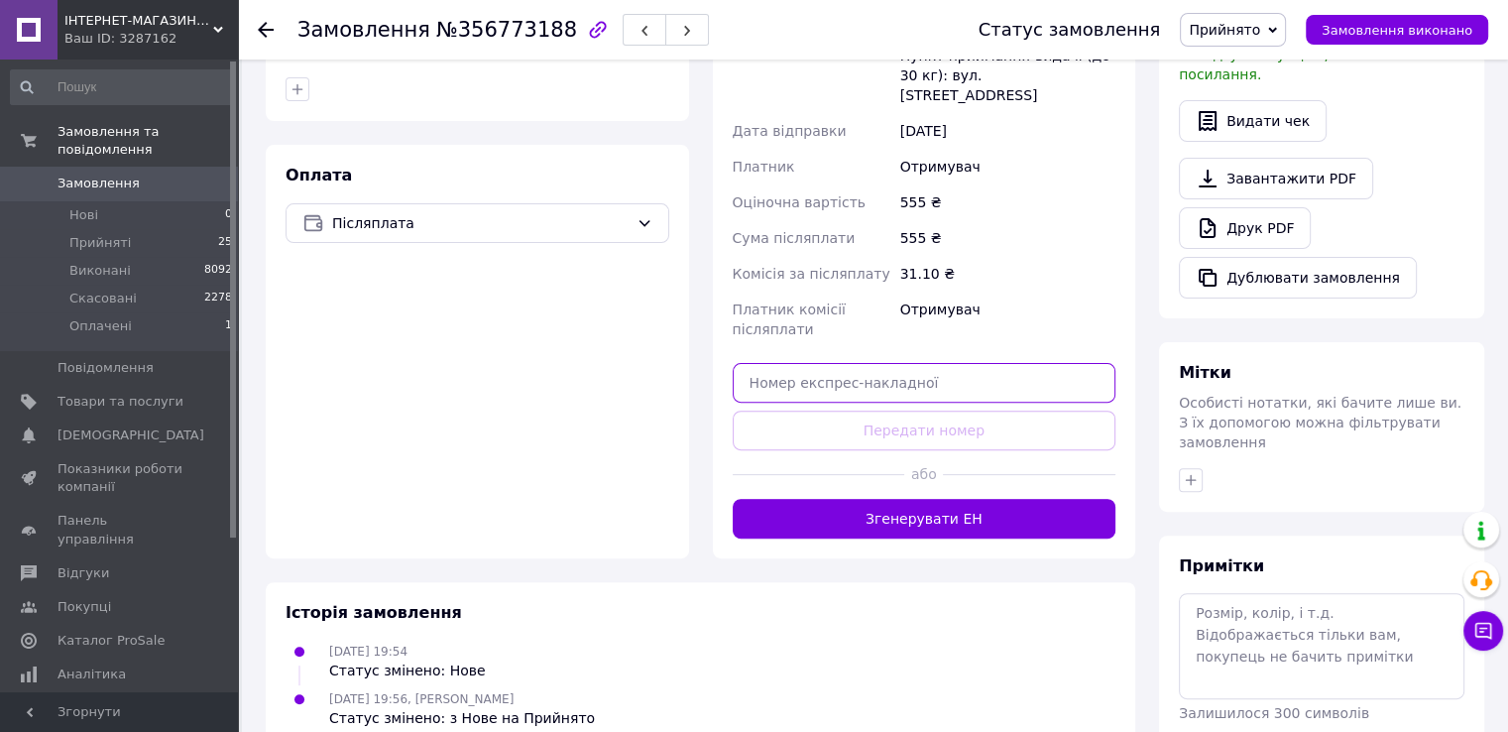
click at [790, 363] on input "text" at bounding box center [925, 383] width 384 height 40
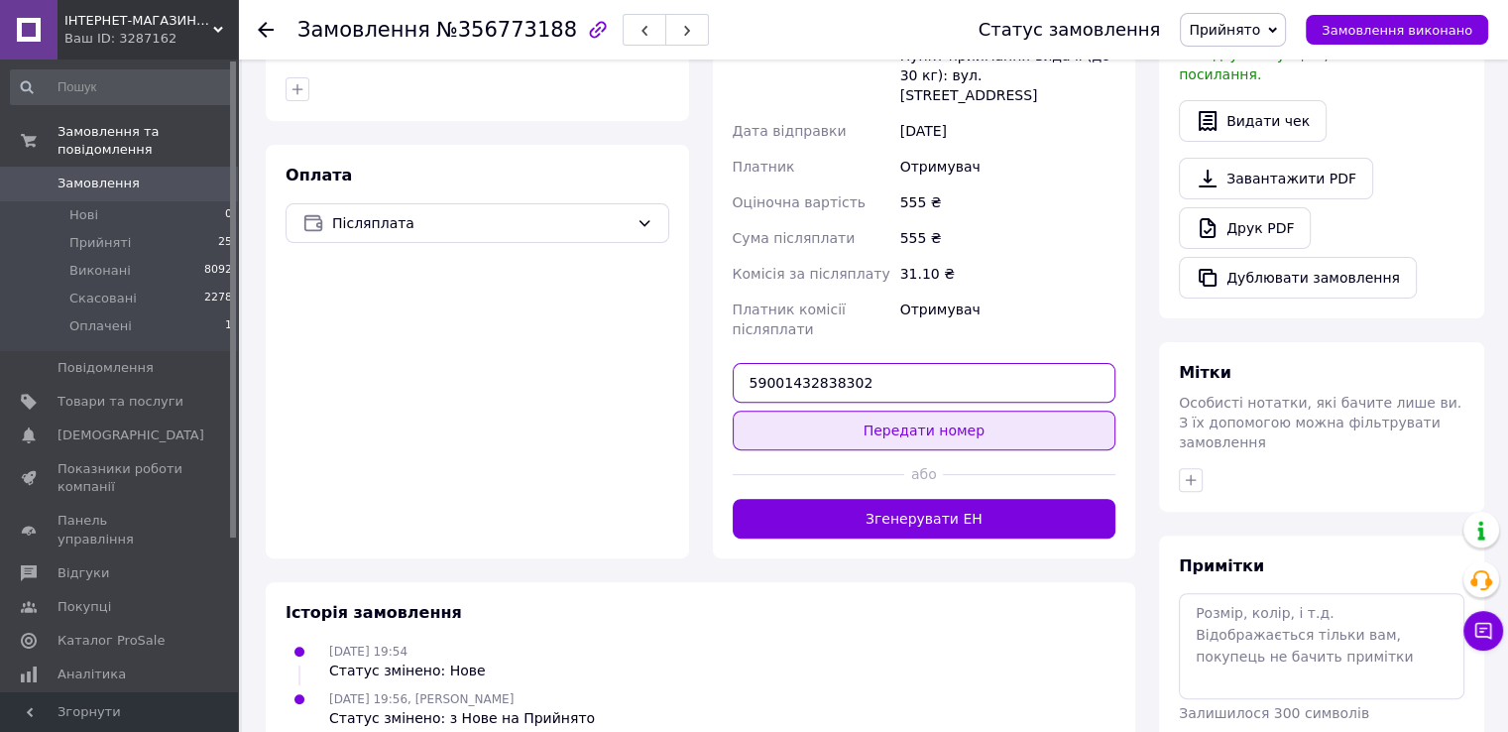
type input "59001432838302"
click at [824, 410] on button "Передати номер" at bounding box center [925, 430] width 384 height 40
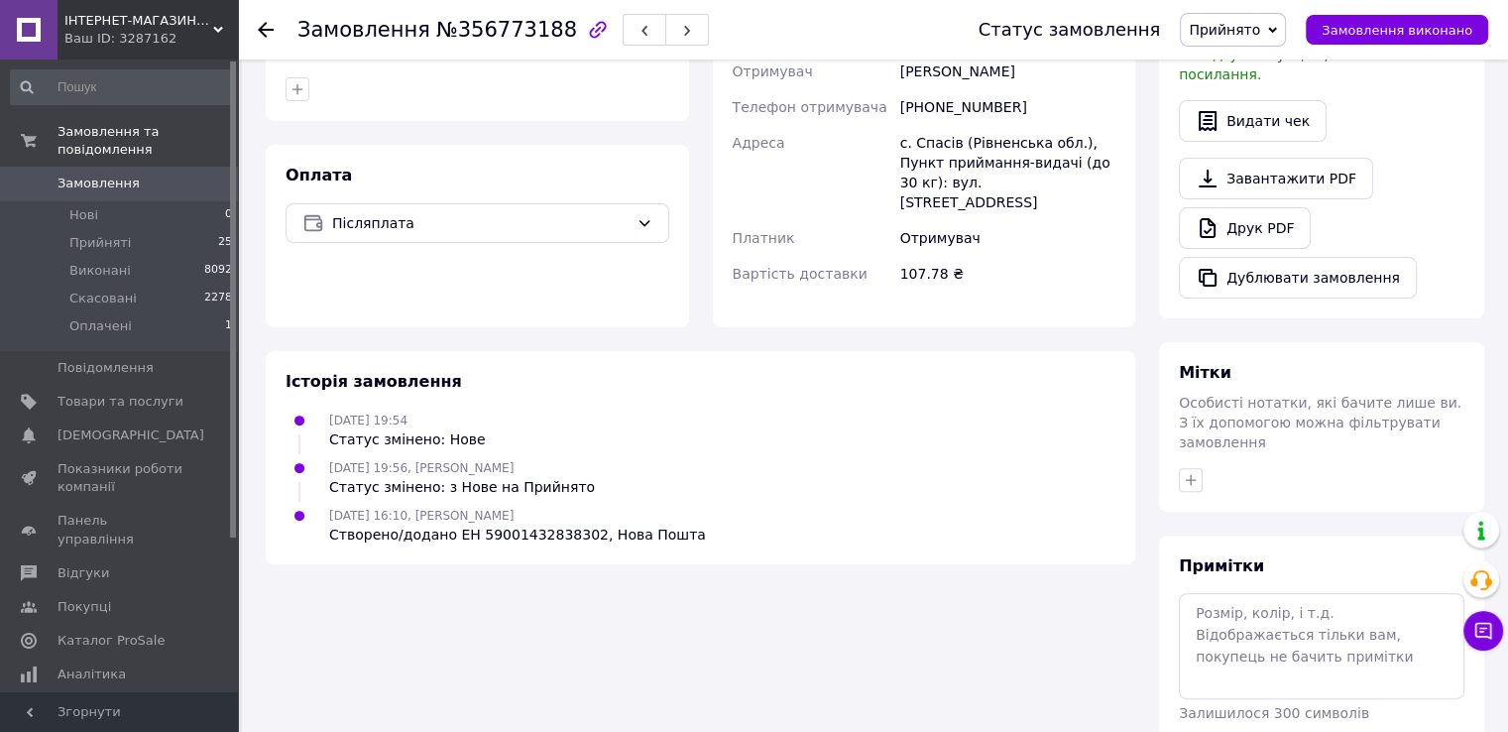
click at [263, 28] on icon at bounding box center [266, 30] width 16 height 16
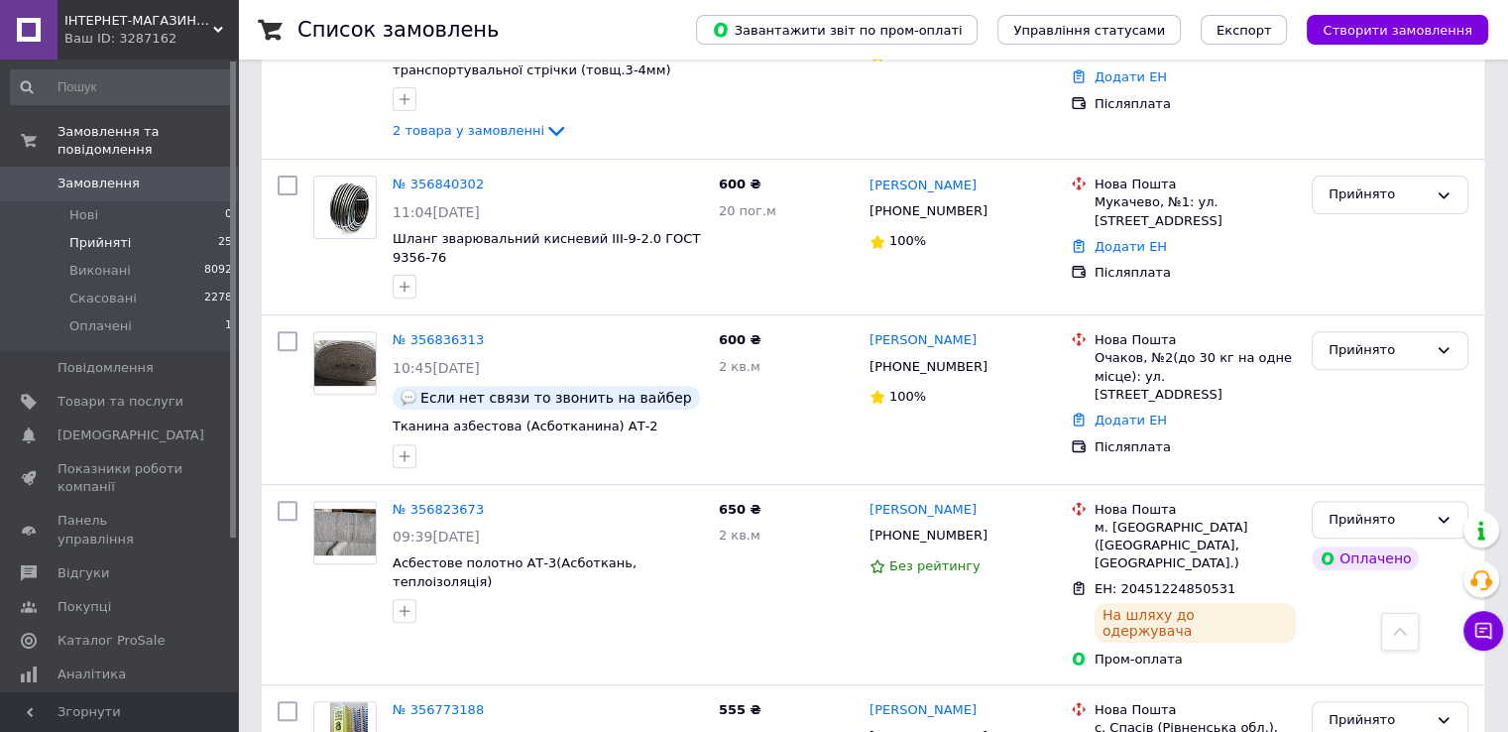
scroll to position [664, 0]
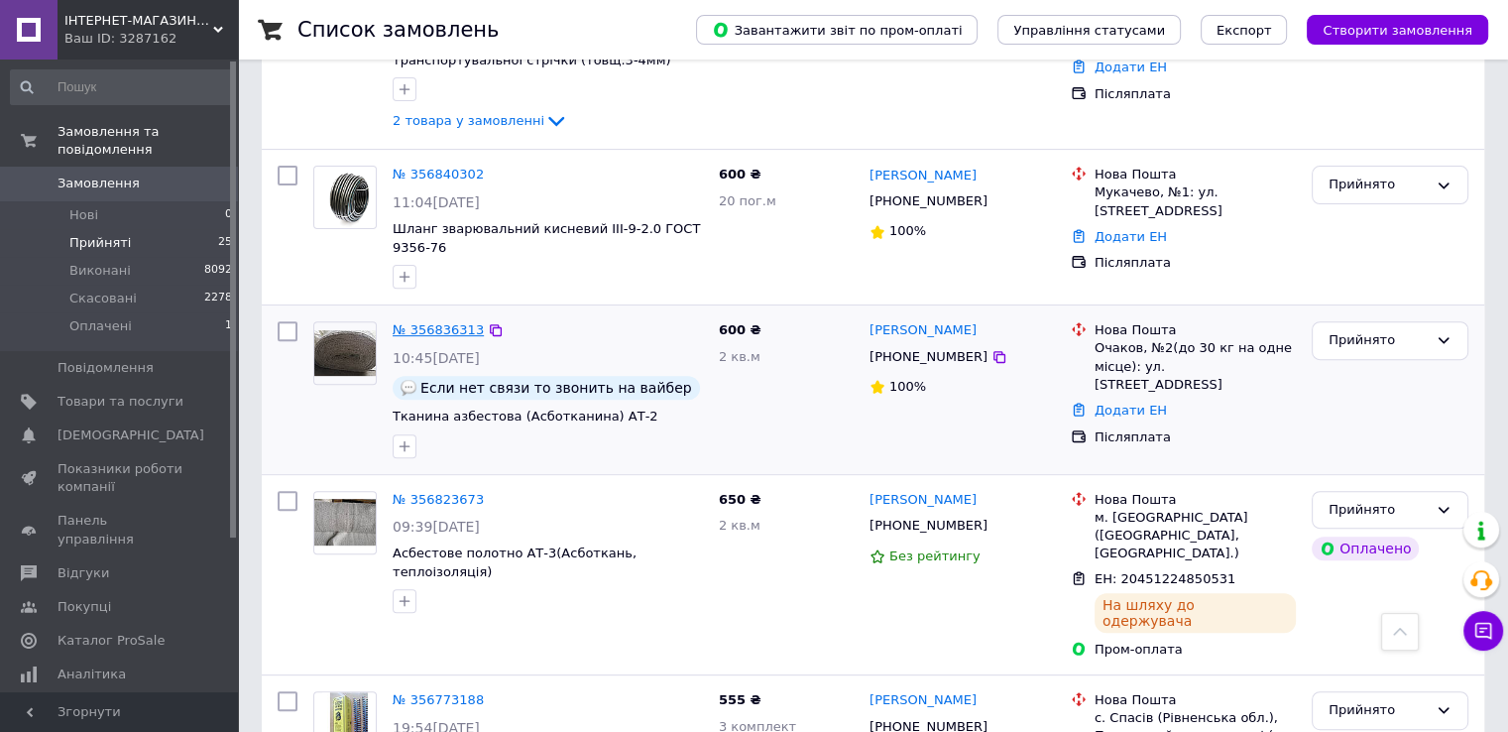
click at [428, 326] on link "№ 356836313" at bounding box center [438, 329] width 91 height 15
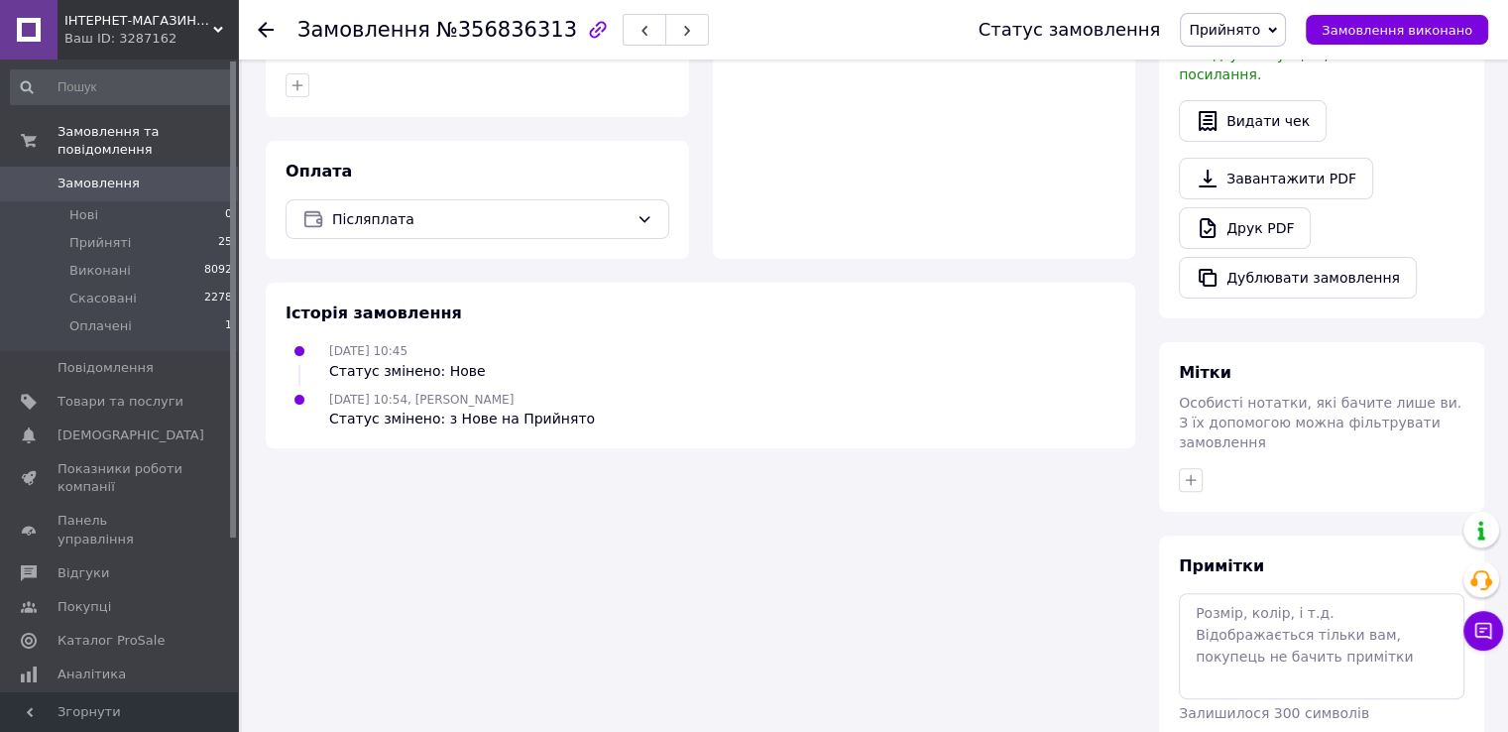
scroll to position [571, 0]
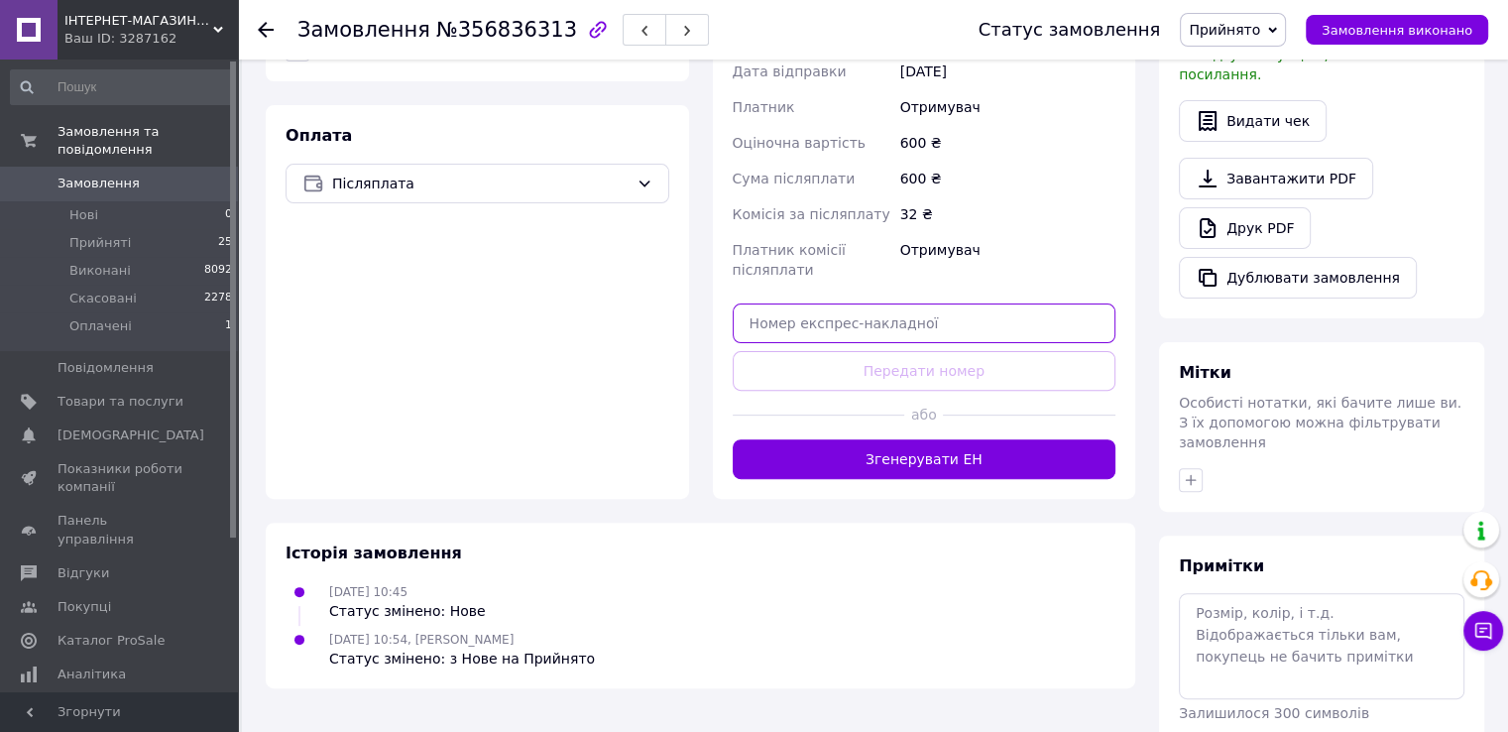
click at [778, 303] on input "text" at bounding box center [925, 323] width 384 height 40
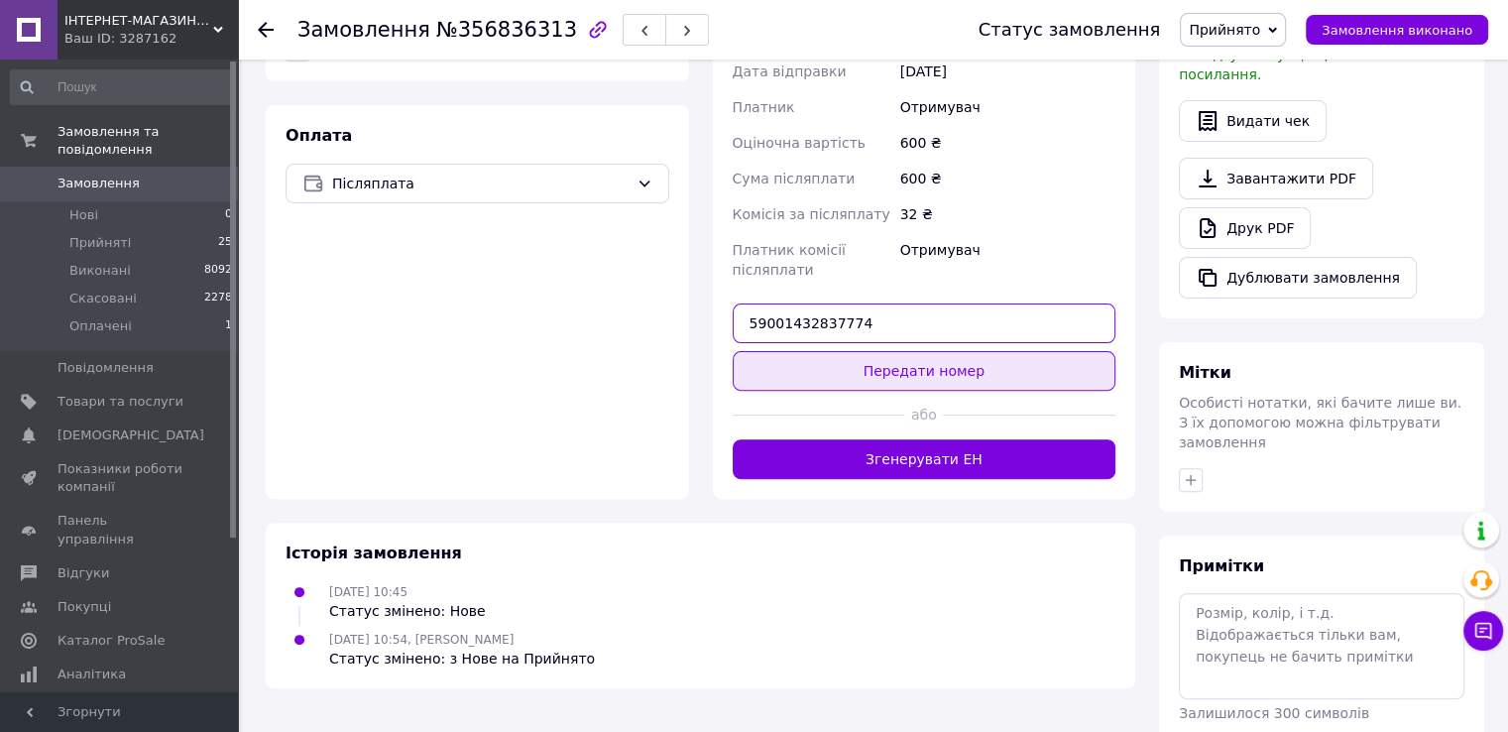
type input "59001432837774"
click at [835, 351] on button "Передати номер" at bounding box center [925, 371] width 384 height 40
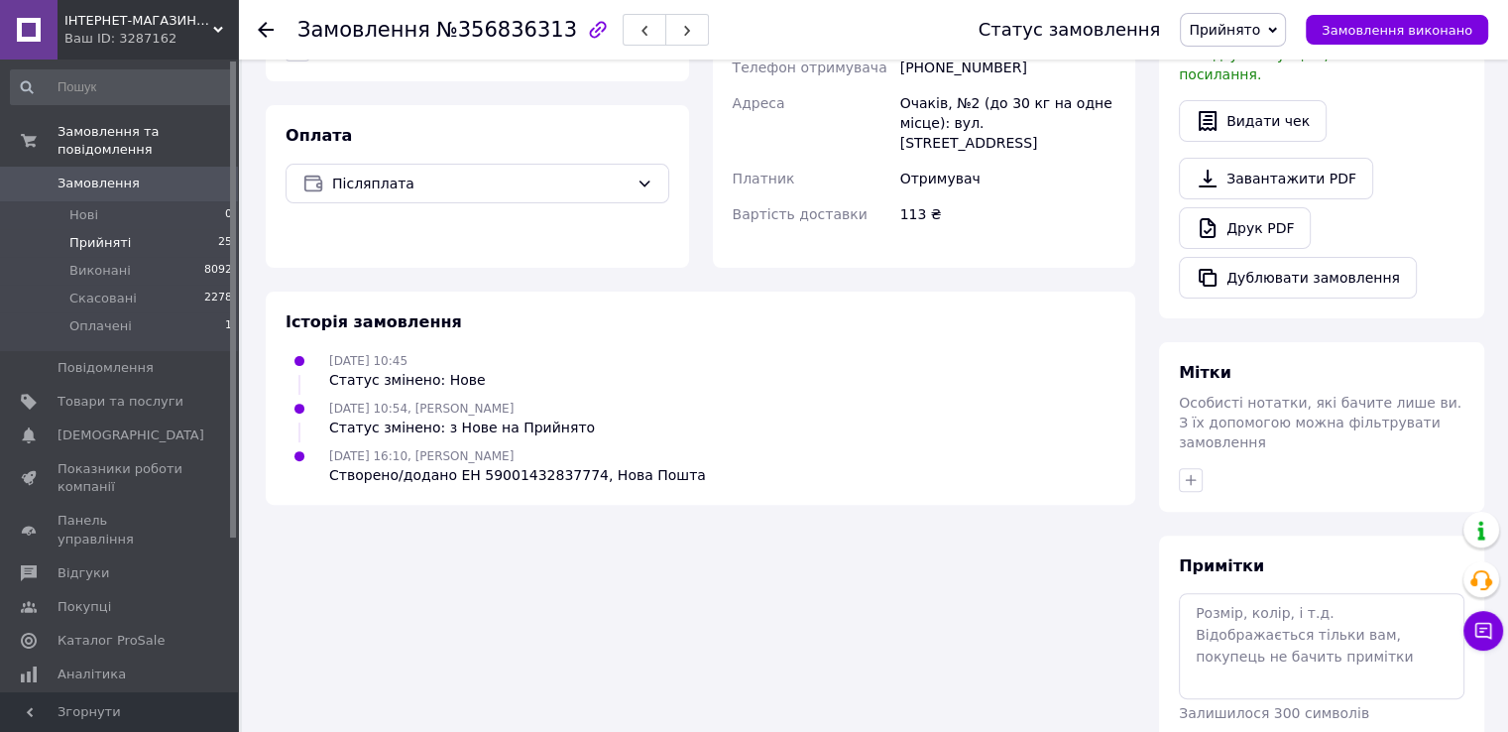
click at [91, 234] on span "Прийняті" at bounding box center [99, 243] width 61 height 18
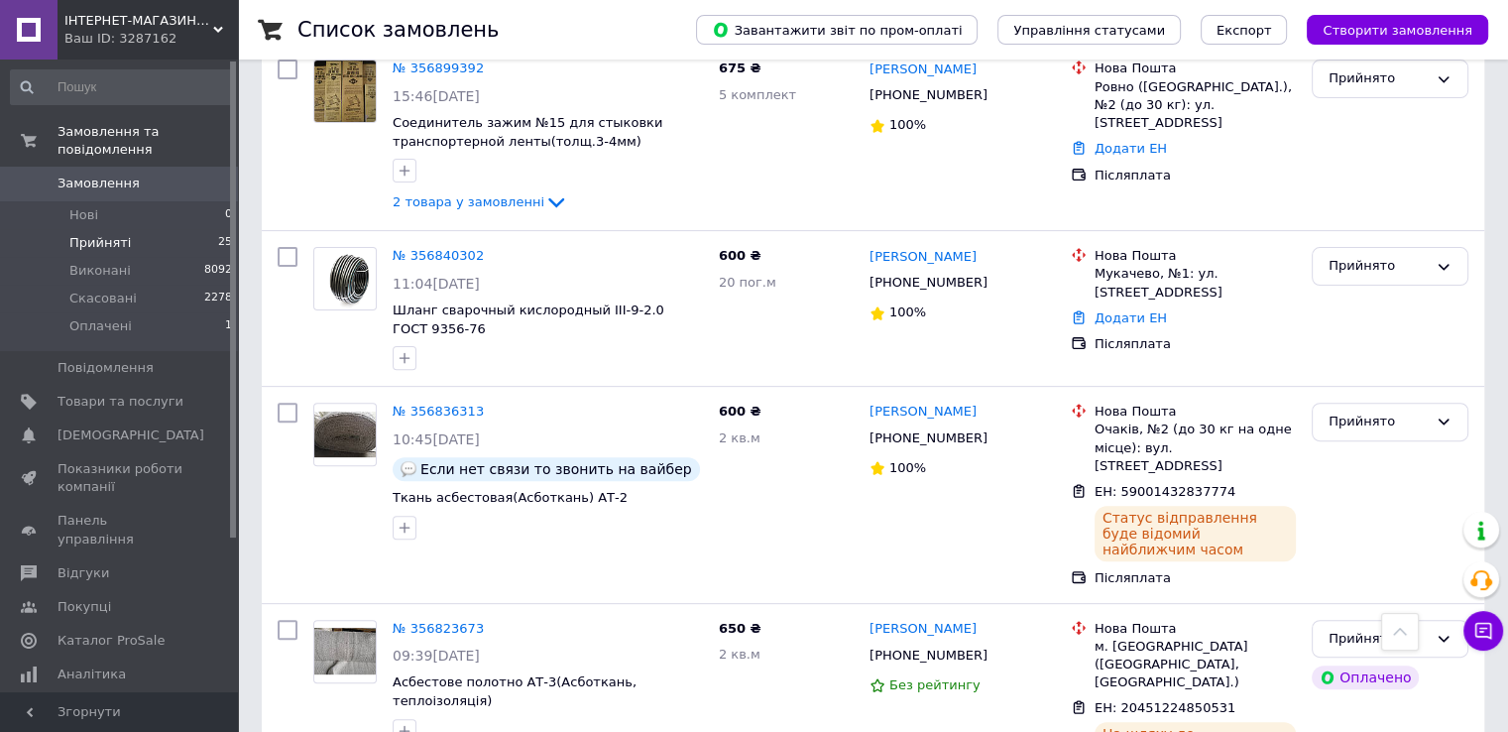
scroll to position [587, 0]
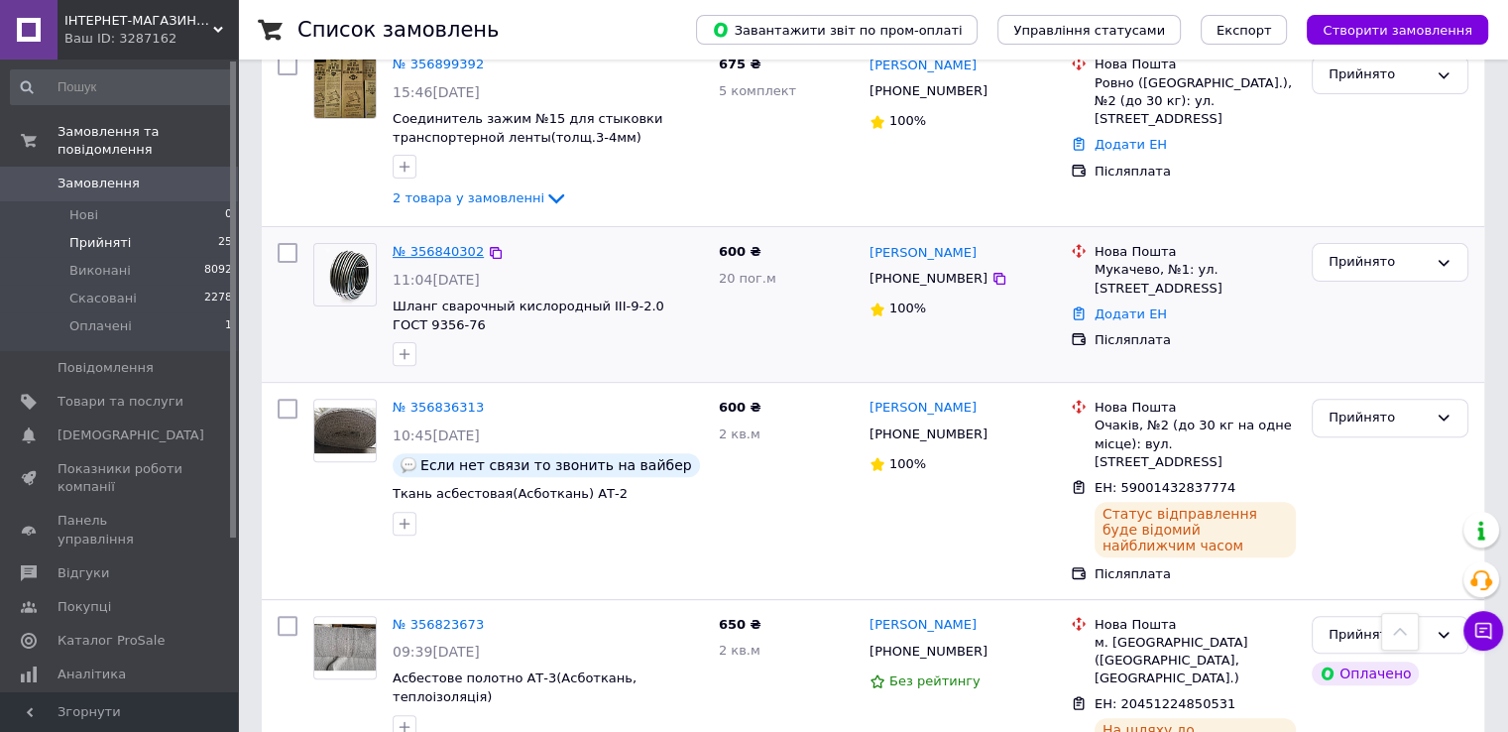
click at [452, 244] on link "№ 356840302" at bounding box center [438, 251] width 91 height 15
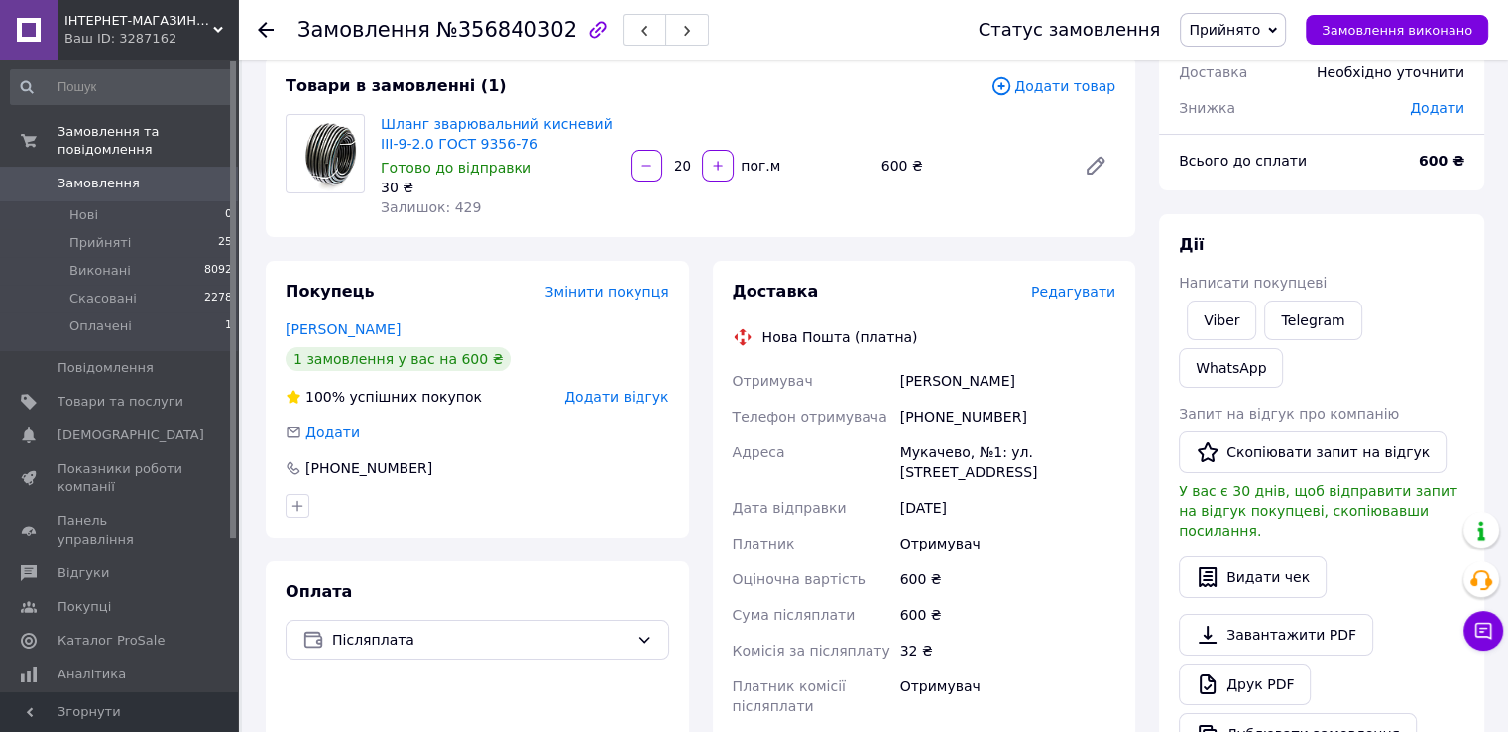
scroll to position [571, 0]
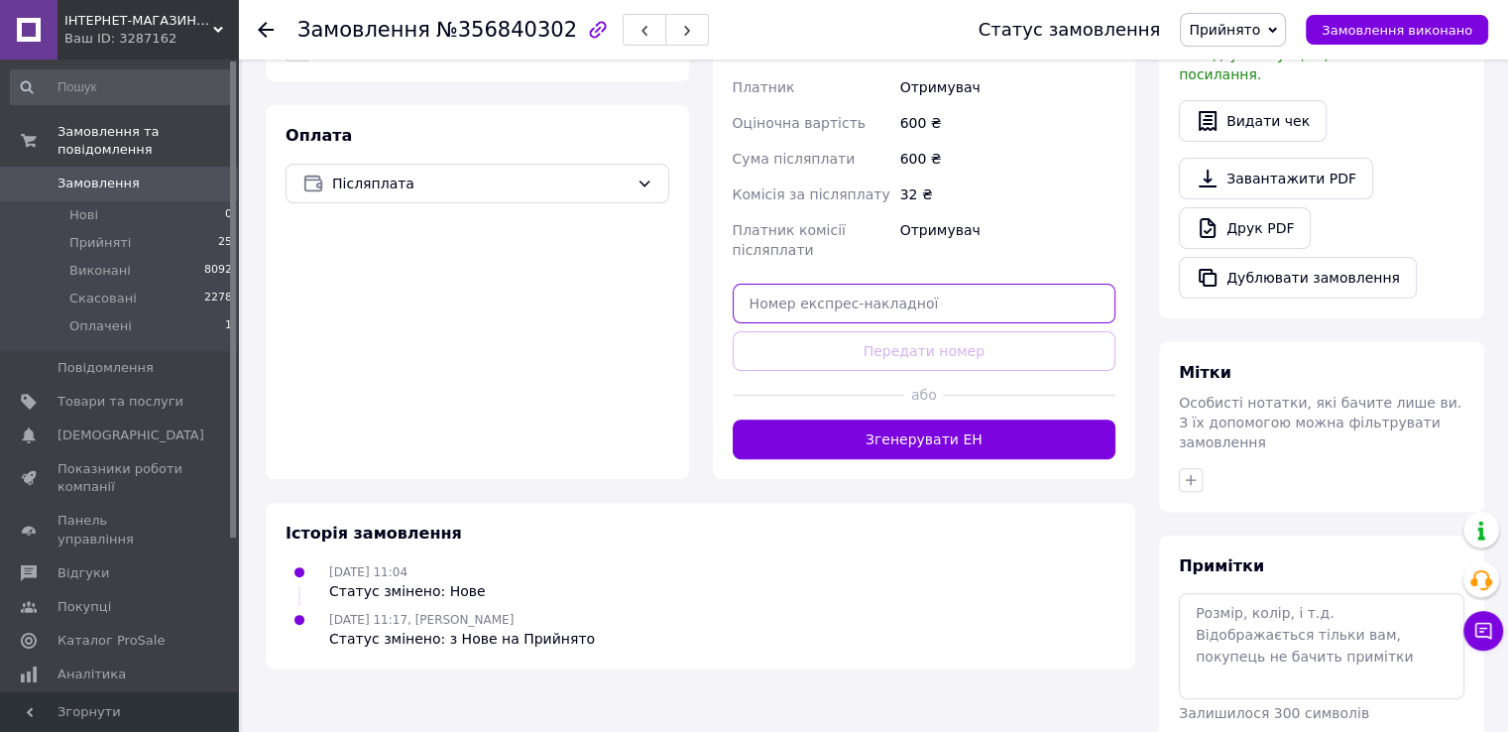
click at [789, 304] on input "text" at bounding box center [925, 304] width 384 height 40
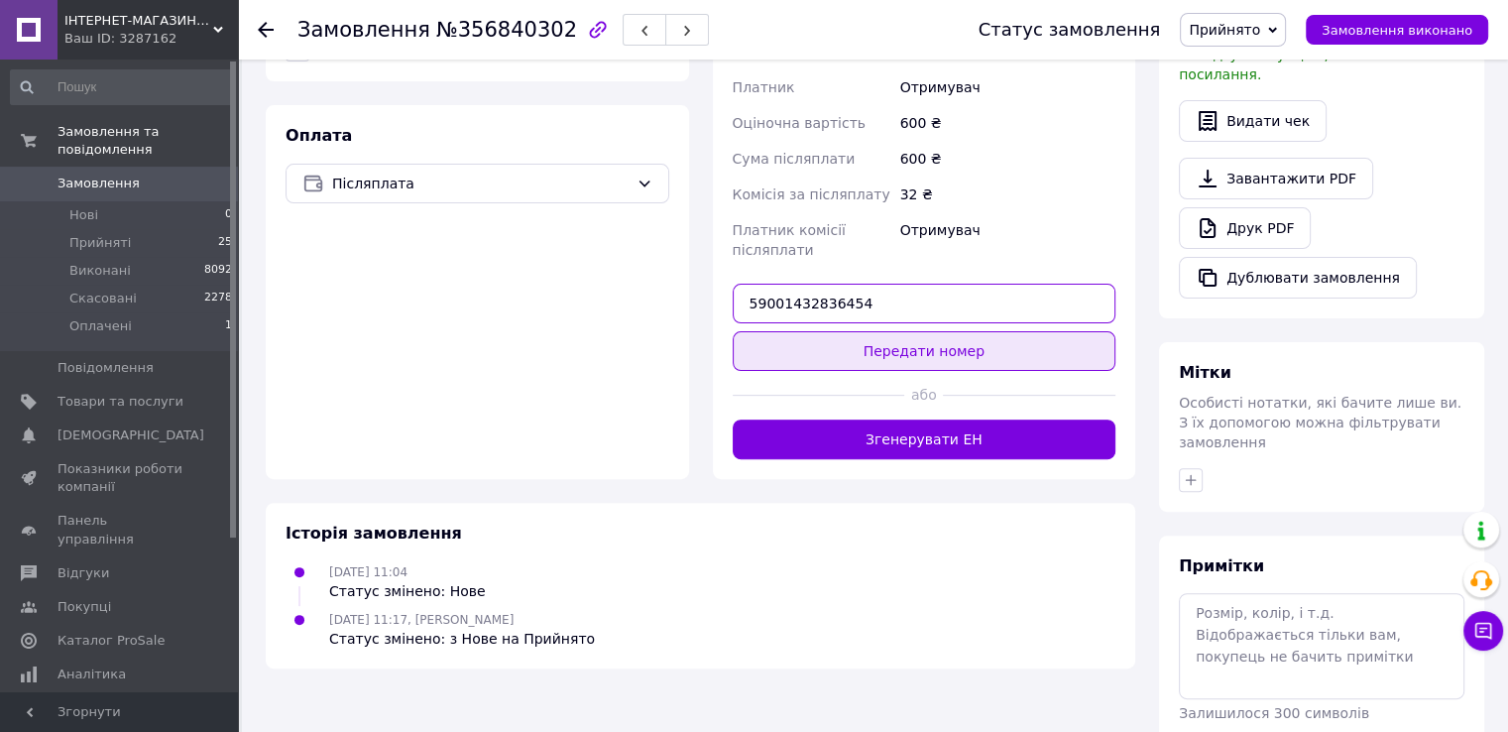
type input "59001432836454"
click at [825, 339] on button "Передати номер" at bounding box center [925, 351] width 384 height 40
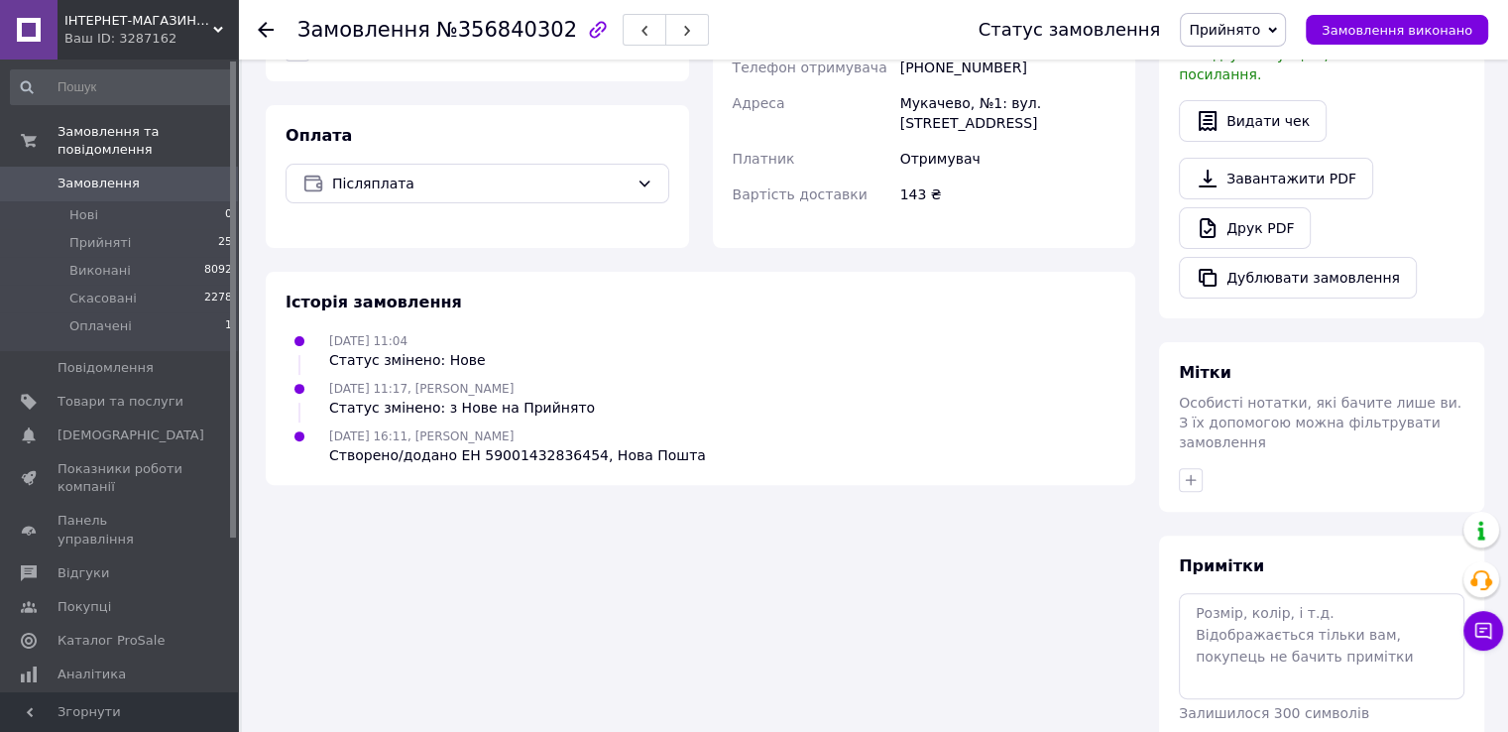
click at [263, 30] on icon at bounding box center [266, 30] width 16 height 16
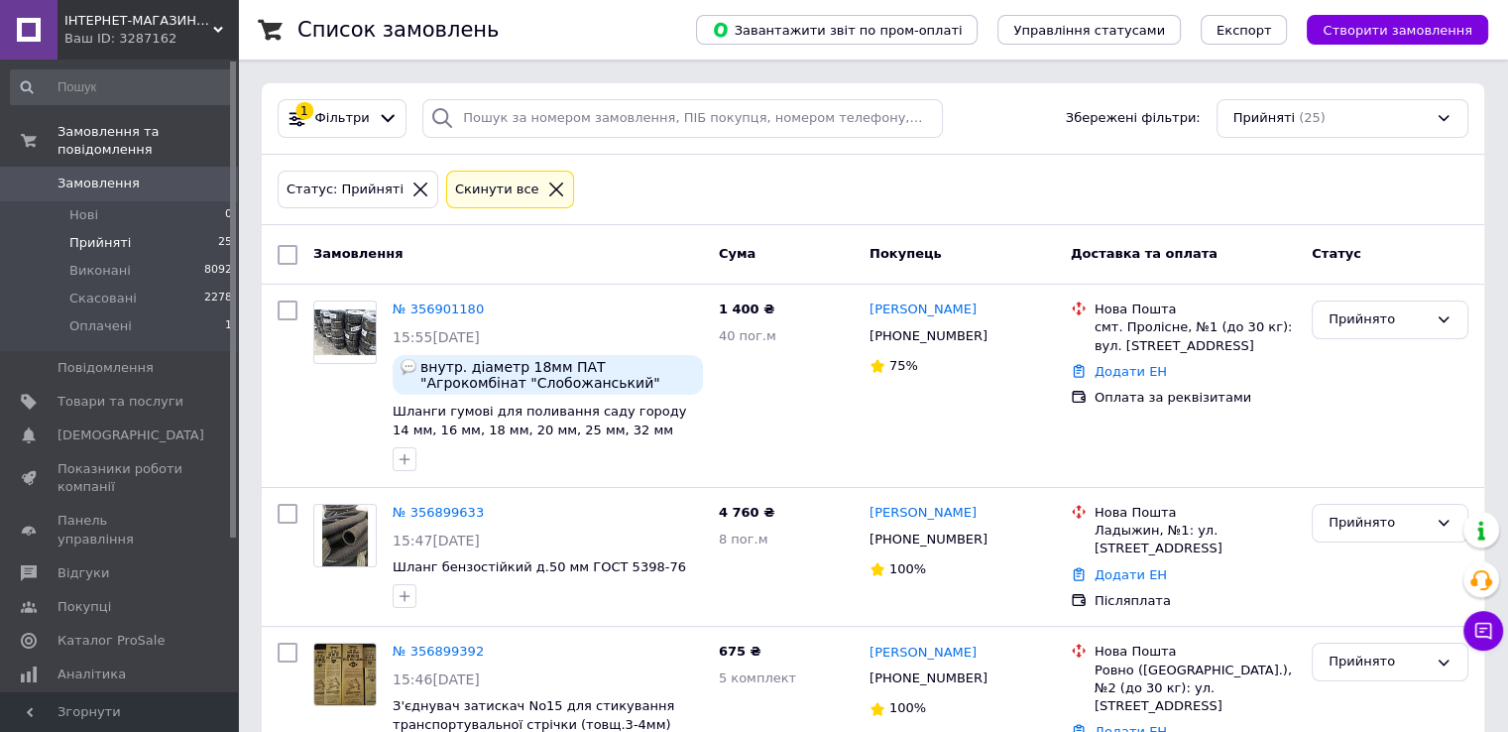
click at [92, 234] on span "Прийняті" at bounding box center [99, 243] width 61 height 18
click at [103, 234] on span "Прийняті" at bounding box center [99, 243] width 61 height 18
click at [81, 206] on span "Нові" at bounding box center [83, 215] width 29 height 18
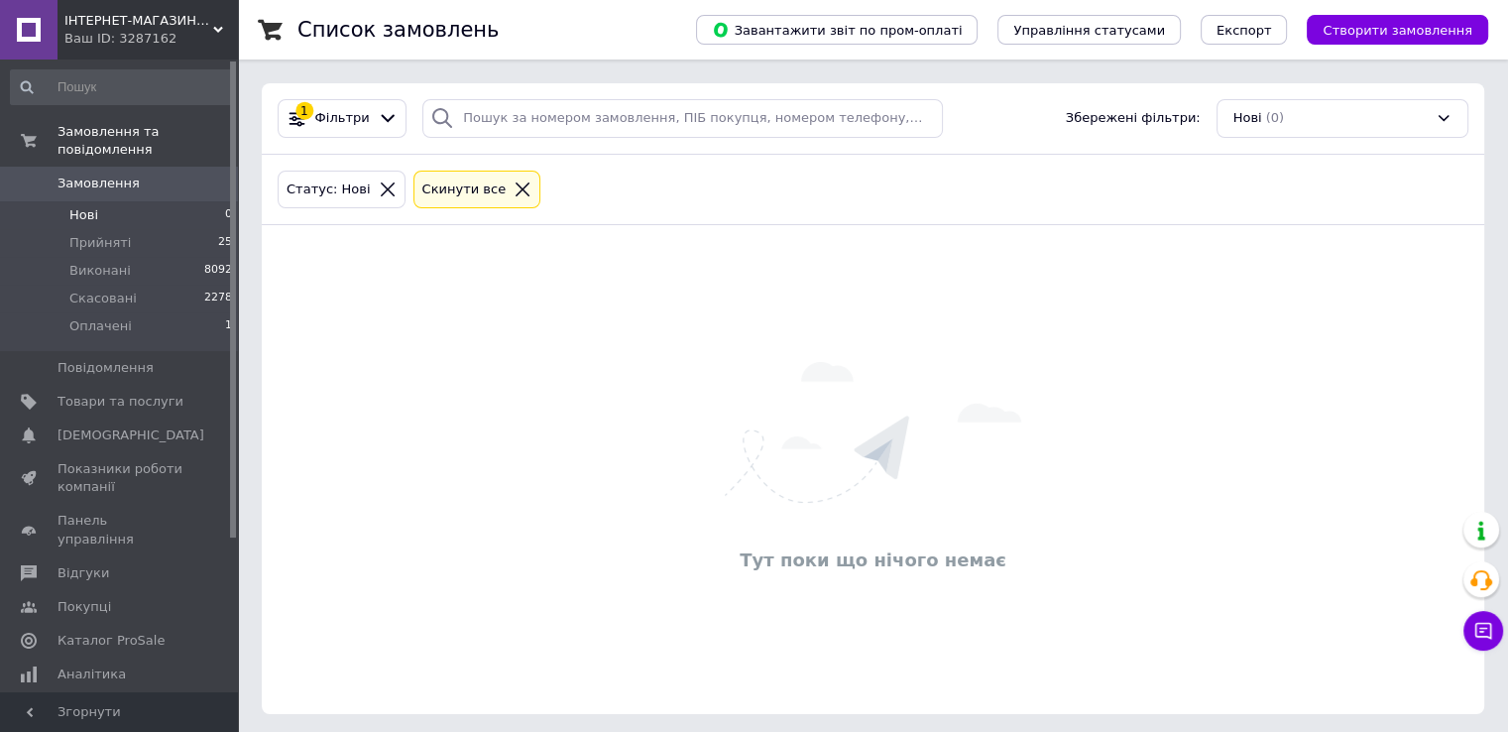
click at [77, 206] on span "Нові" at bounding box center [83, 215] width 29 height 18
click at [90, 234] on span "Прийняті" at bounding box center [99, 243] width 61 height 18
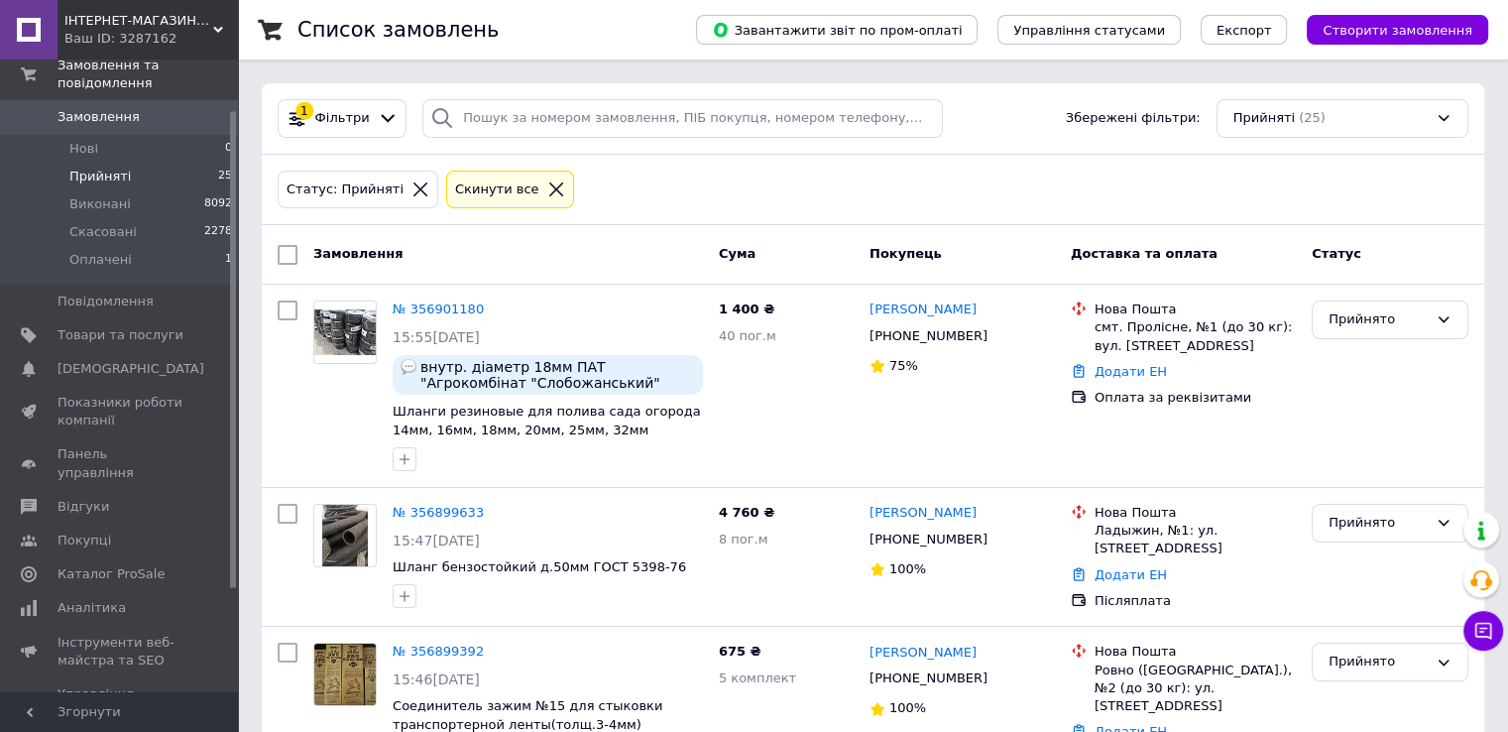
scroll to position [99, 0]
